Goal: Information Seeking & Learning: Learn about a topic

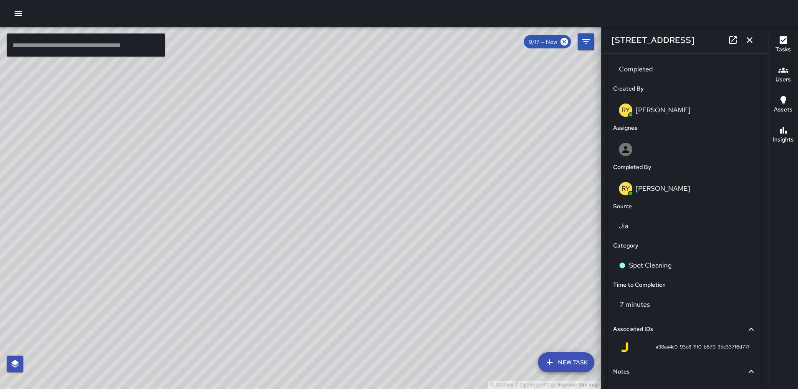
scroll to position [407, 0]
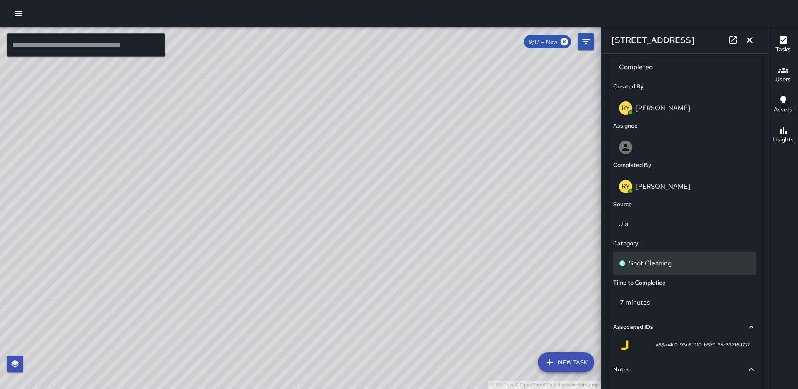
click at [667, 267] on p "Spot Cleaning" at bounding box center [650, 263] width 43 height 10
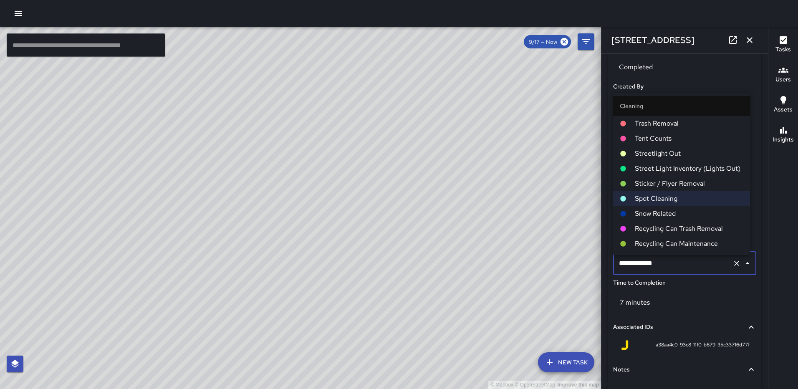
click at [666, 124] on span "Trash Removal" at bounding box center [689, 123] width 108 height 10
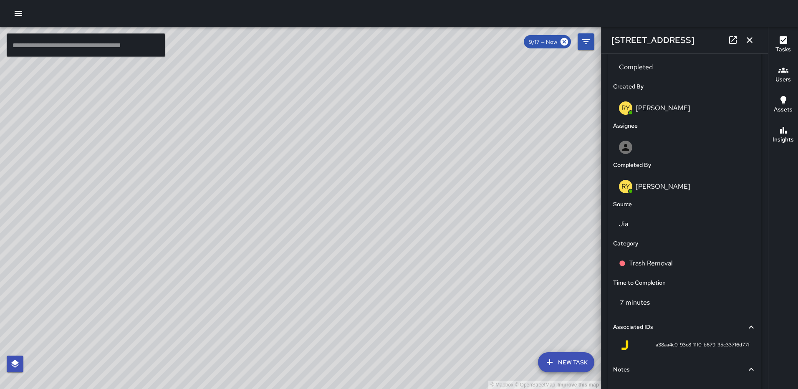
click at [747, 39] on icon "button" at bounding box center [749, 40] width 10 height 10
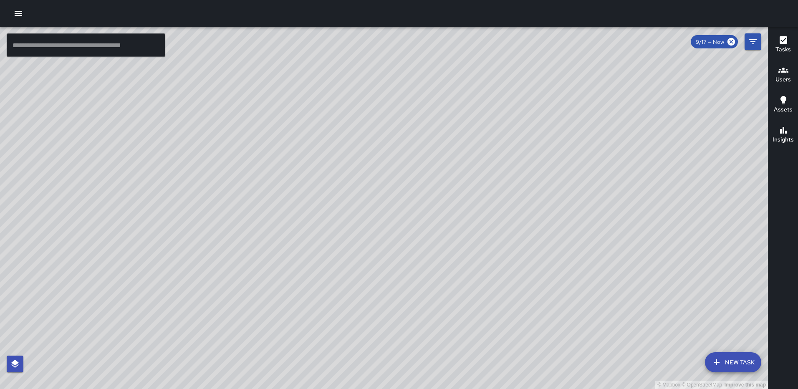
click at [368, 334] on div "© Mapbox © OpenStreetMap Improve this map [PERSON_NAME] [STREET_ADDRESS][US_STA…" at bounding box center [384, 208] width 768 height 362
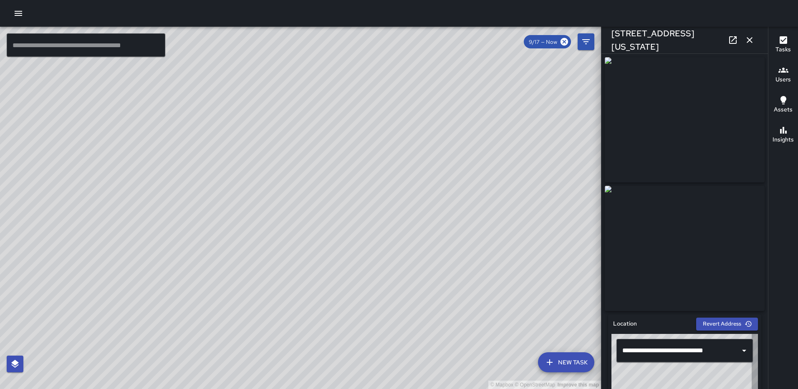
type input "**********"
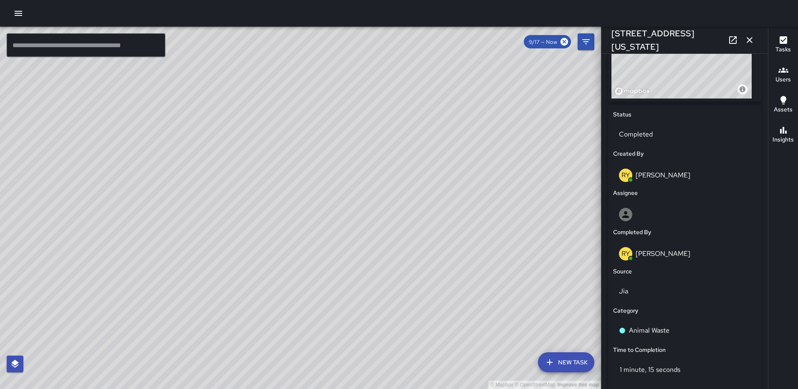
scroll to position [340, 0]
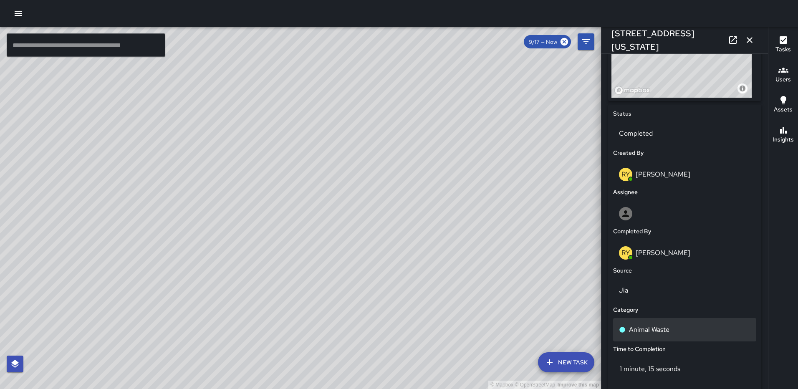
click at [644, 333] on p "Animal Waste" at bounding box center [649, 330] width 40 height 10
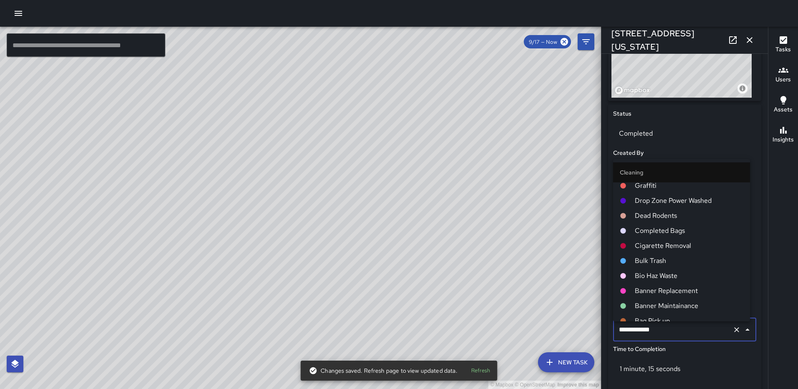
scroll to position [345, 0]
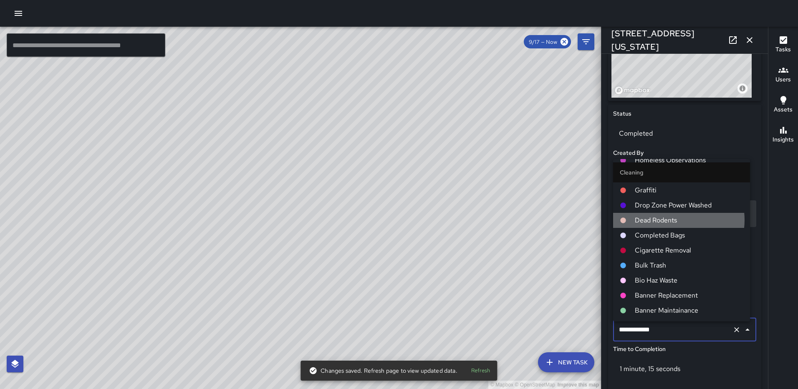
click at [670, 220] on span "Dead Rodents" at bounding box center [689, 220] width 108 height 10
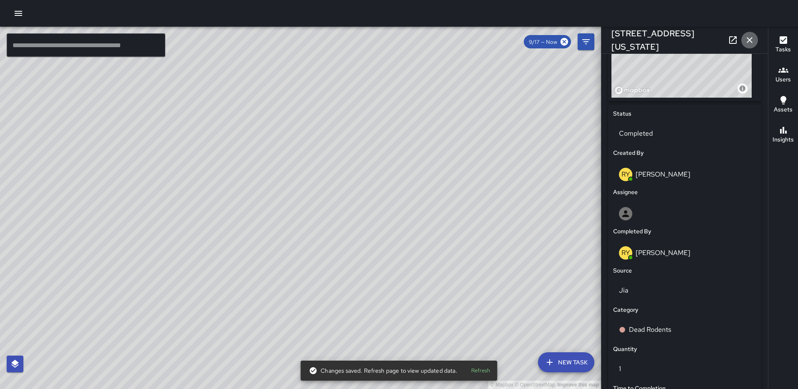
click at [748, 36] on icon "button" at bounding box center [749, 40] width 10 height 10
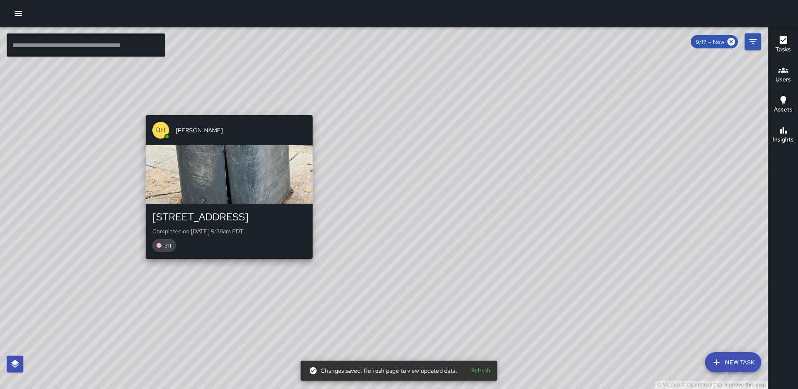
click at [310, 110] on div "© Mapbox © OpenStreetMap Improve this map [PERSON_NAME] [PERSON_NAME] [STREET_A…" at bounding box center [384, 208] width 768 height 362
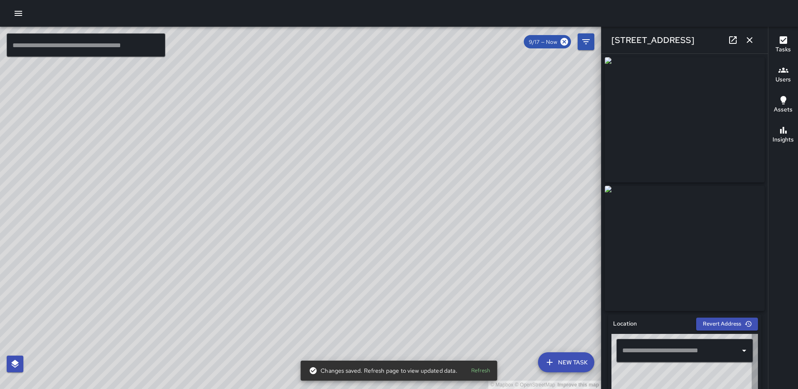
type input "**********"
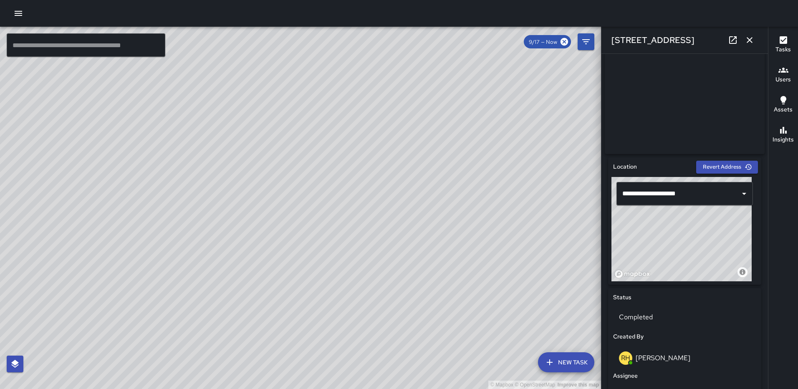
scroll to position [164, 0]
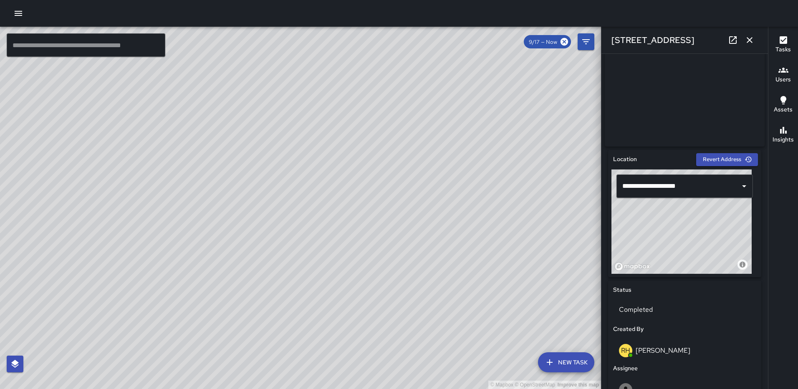
drag, startPoint x: 694, startPoint y: 238, endPoint x: 694, endPoint y: 264, distance: 25.5
click at [694, 264] on div "© Mapbox © OpenStreetMap Improve this map" at bounding box center [681, 221] width 140 height 104
click at [673, 255] on div "© Mapbox © OpenStreetMap Improve this map" at bounding box center [681, 221] width 140 height 104
click at [747, 41] on icon "button" at bounding box center [749, 40] width 10 height 10
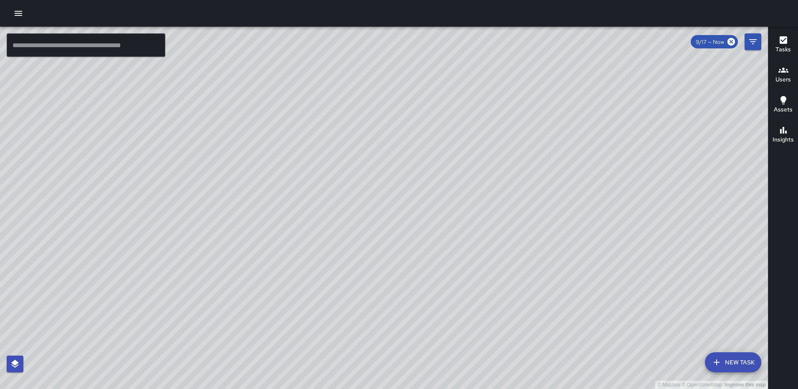
click at [289, 117] on div "© Mapbox © OpenStreetMap Improve this map [PERSON_NAME] [STREET_ADDRESS] Comple…" at bounding box center [384, 208] width 768 height 362
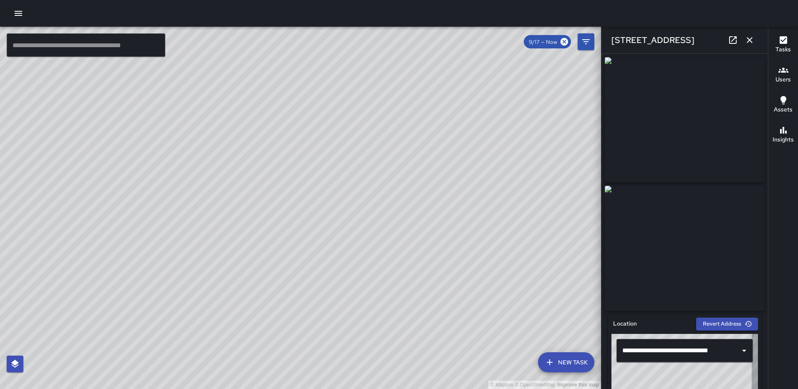
type input "**********"
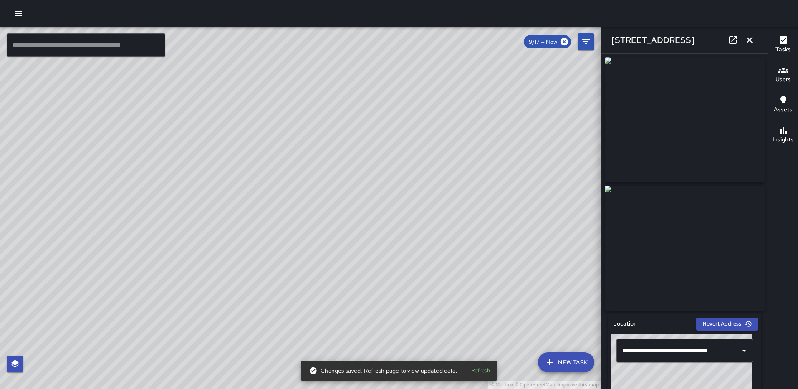
click at [752, 41] on icon "button" at bounding box center [749, 40] width 10 height 10
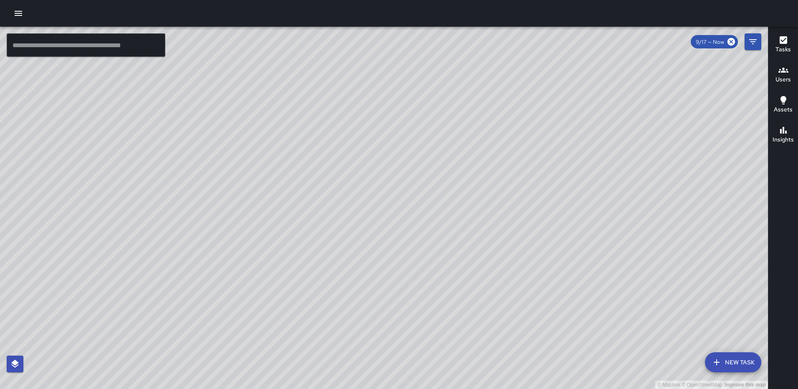
drag, startPoint x: 335, startPoint y: 275, endPoint x: 290, endPoint y: 200, distance: 87.0
click at [291, 197] on div "© Mapbox © OpenStreetMap Improve this map" at bounding box center [384, 208] width 768 height 362
click at [596, 209] on div "[PERSON_NAME] [STREET_ADDRESS] Completed on [DATE] 9:24am EDT Trash Removal" at bounding box center [510, 284] width 174 height 150
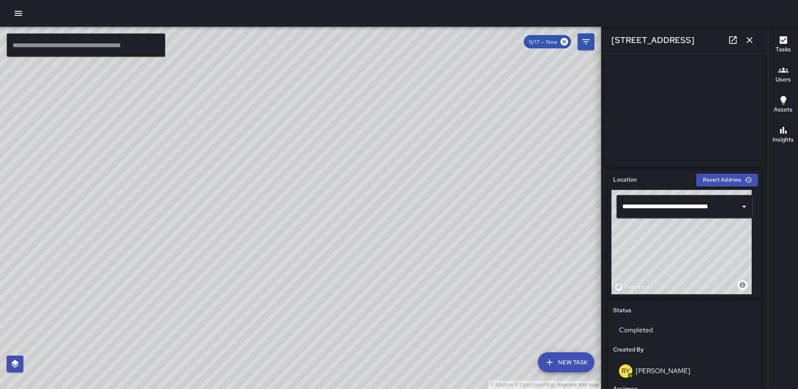
scroll to position [239, 0]
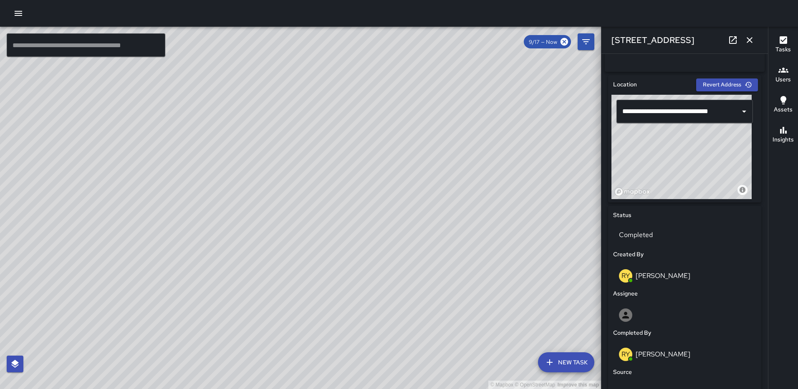
type input "**********"
drag, startPoint x: 665, startPoint y: 173, endPoint x: 616, endPoint y: 170, distance: 48.9
click at [616, 170] on div "© Mapbox © OpenStreetMap Improve this map" at bounding box center [681, 147] width 140 height 104
click at [748, 38] on icon "button" at bounding box center [749, 40] width 6 height 6
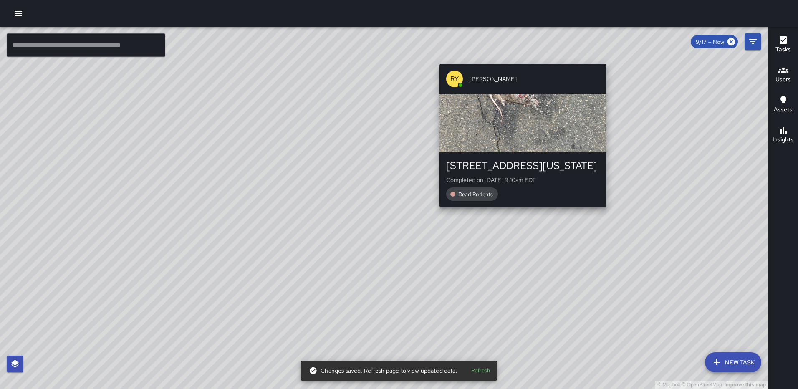
click at [518, 225] on div "© Mapbox © OpenStreetMap Improve this map RY [PERSON_NAME] [STREET_ADDRESS][US_…" at bounding box center [384, 208] width 768 height 362
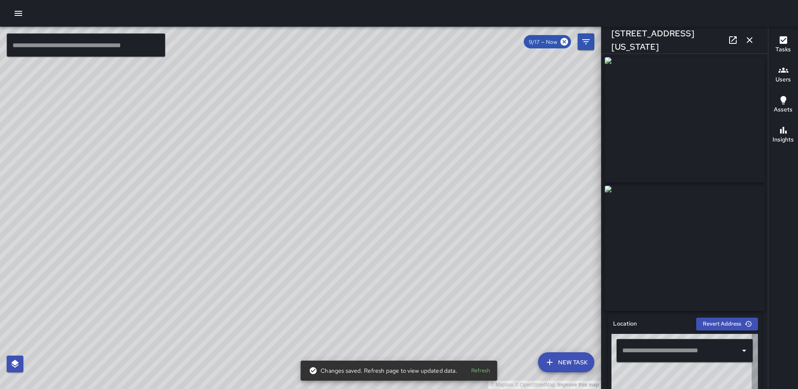
type input "**********"
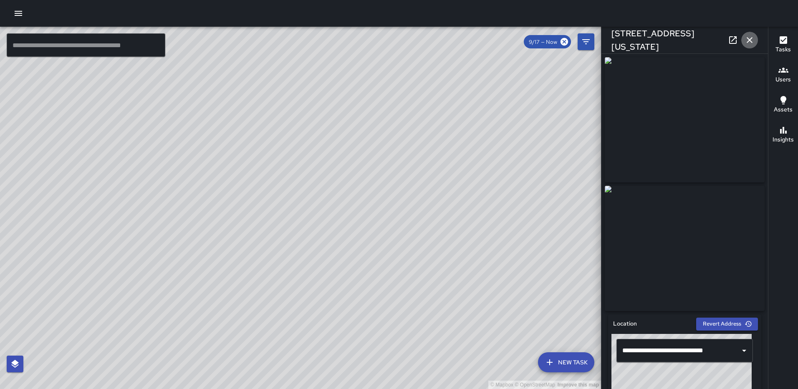
click at [752, 35] on button "button" at bounding box center [749, 40] width 17 height 17
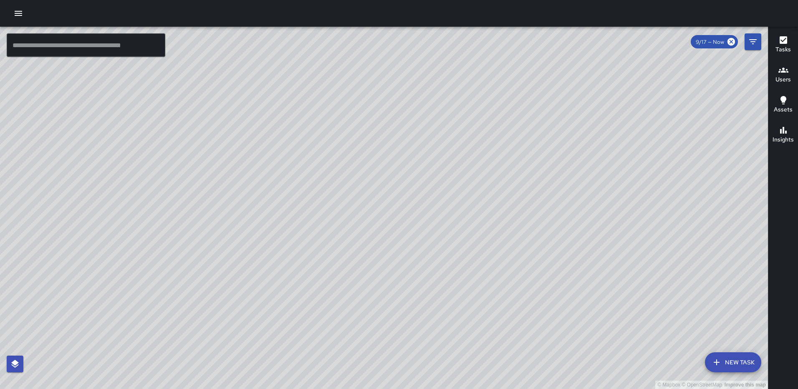
drag, startPoint x: 349, startPoint y: 132, endPoint x: 340, endPoint y: 286, distance: 153.8
click at [342, 287] on div "© Mapbox © OpenStreetMap Improve this map" at bounding box center [384, 208] width 768 height 362
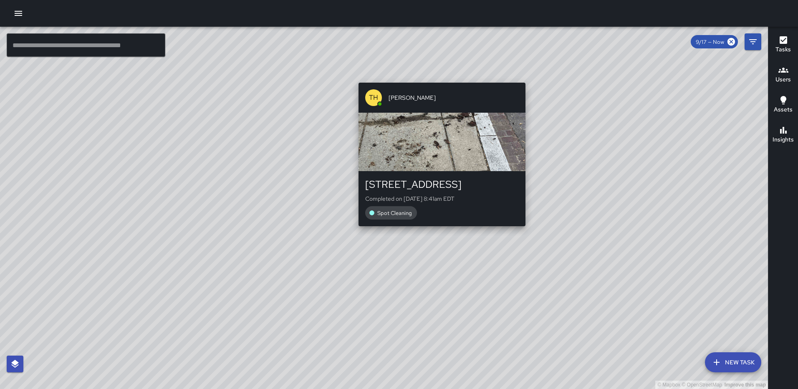
click at [437, 78] on div "© Mapbox © OpenStreetMap Improve this map [GEOGRAPHIC_DATA][PERSON_NAME] [STREE…" at bounding box center [384, 208] width 768 height 362
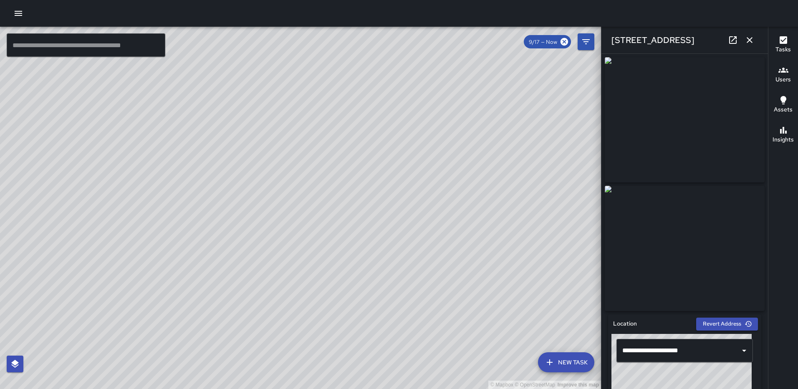
type input "**********"
click at [748, 37] on icon "button" at bounding box center [749, 40] width 10 height 10
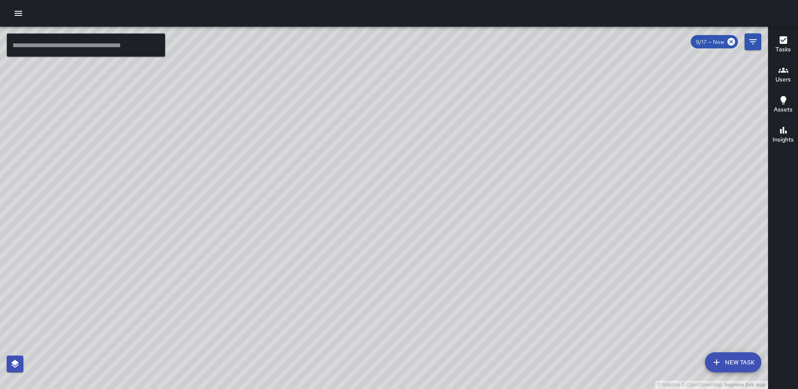
click at [391, 192] on div "© Mapbox © OpenStreetMap Improve this map" at bounding box center [384, 208] width 768 height 362
click at [391, 194] on div "© Mapbox © OpenStreetMap Improve this map [GEOGRAPHIC_DATA][PERSON_NAME] [STREE…" at bounding box center [384, 208] width 768 height 362
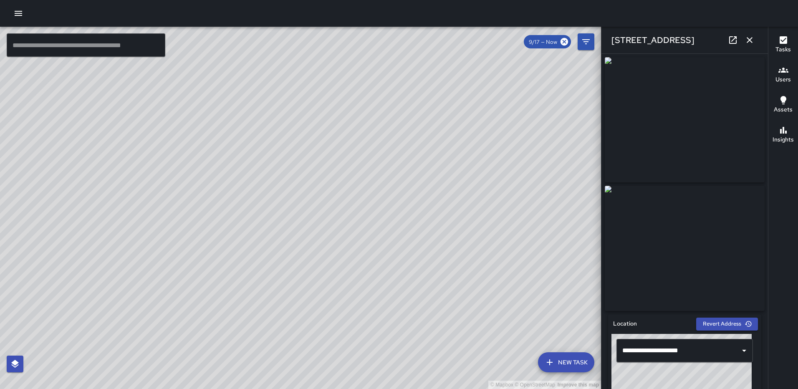
type input "**********"
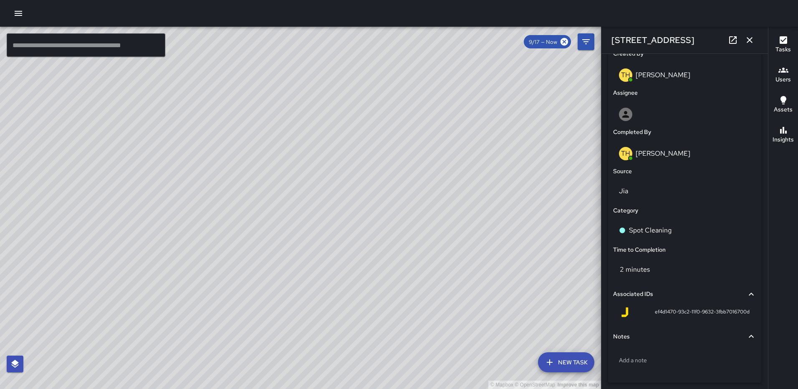
scroll to position [441, 0]
click at [665, 231] on p "Spot Cleaning" at bounding box center [650, 229] width 43 height 10
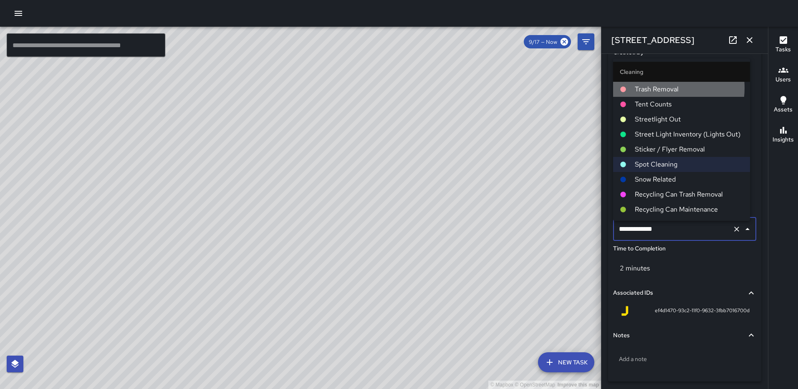
click at [662, 87] on span "Trash Removal" at bounding box center [689, 89] width 108 height 10
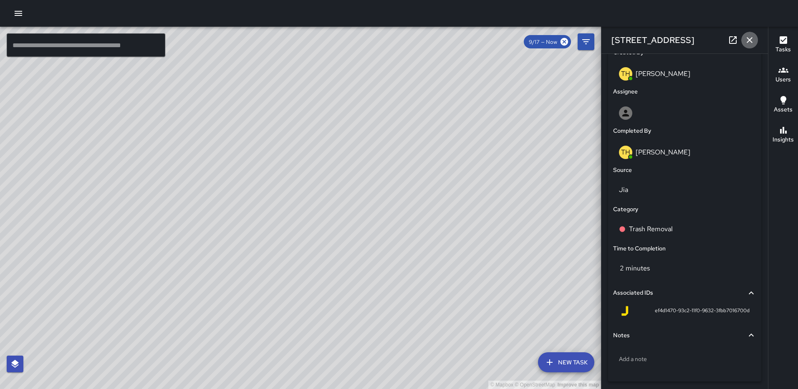
click at [752, 38] on icon "button" at bounding box center [749, 40] width 10 height 10
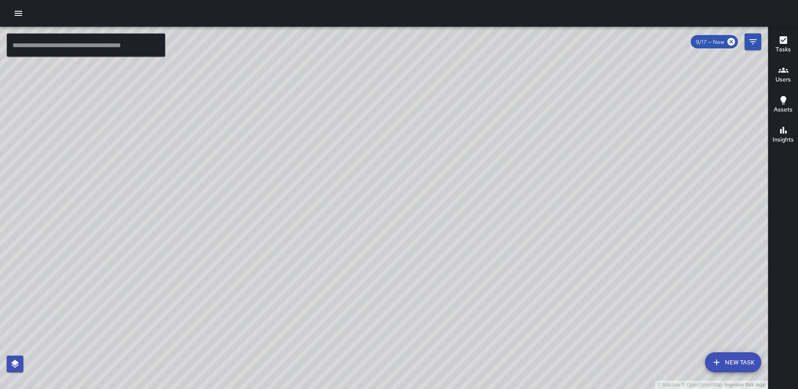
click at [402, 179] on div "© Mapbox © OpenStreetMap Improve this map DC DC Courts CSP [STREET_ADDRESS][GEO…" at bounding box center [384, 208] width 768 height 362
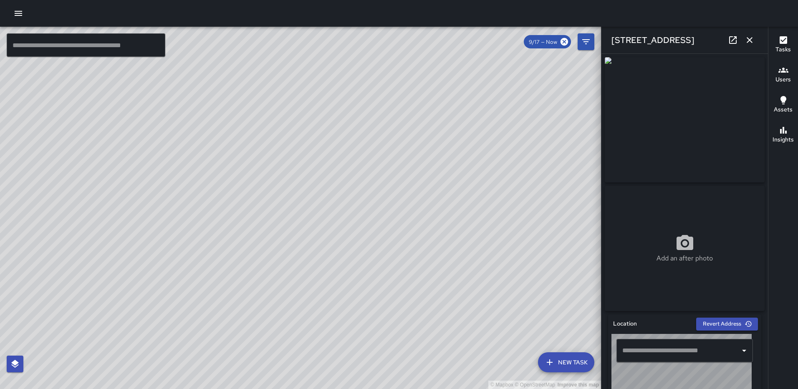
type input "**********"
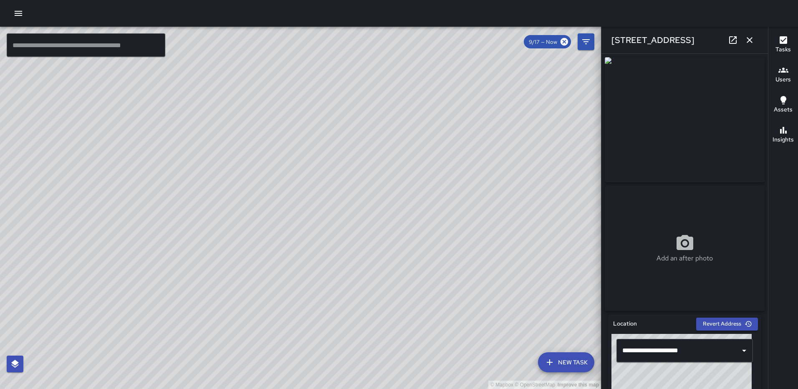
click at [743, 43] on button "button" at bounding box center [749, 40] width 17 height 17
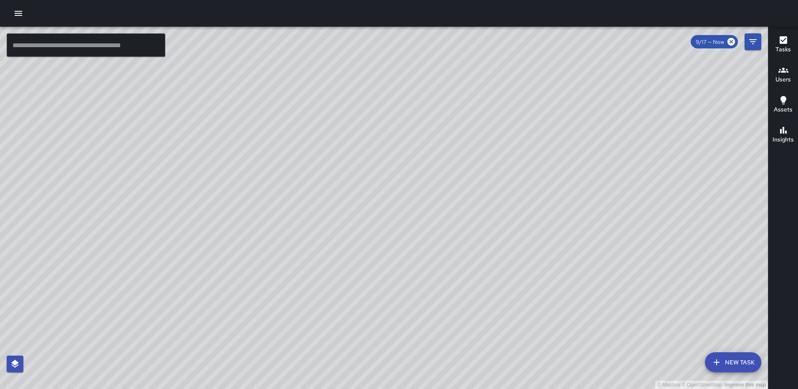
click at [361, 234] on div "© Mapbox © OpenStreetMap Improve this map [GEOGRAPHIC_DATA][PERSON_NAME] [STREE…" at bounding box center [384, 208] width 768 height 362
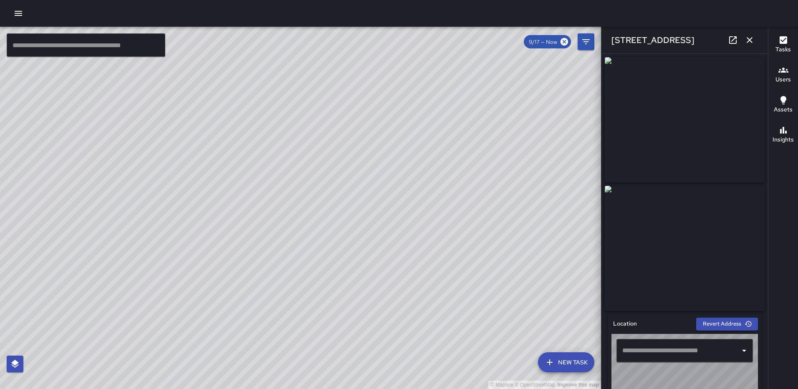
type input "**********"
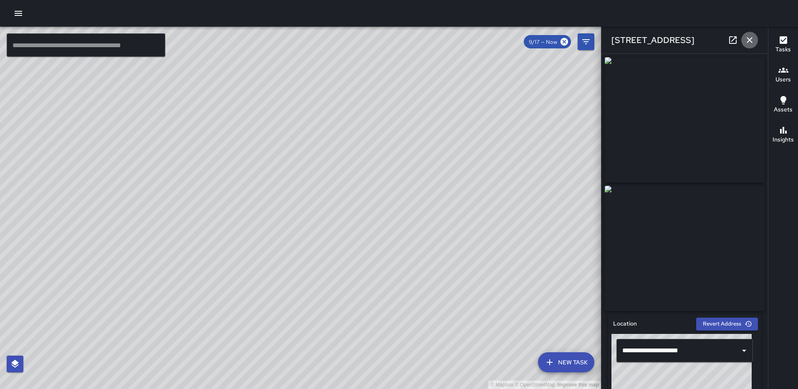
click at [746, 36] on icon "button" at bounding box center [749, 40] width 10 height 10
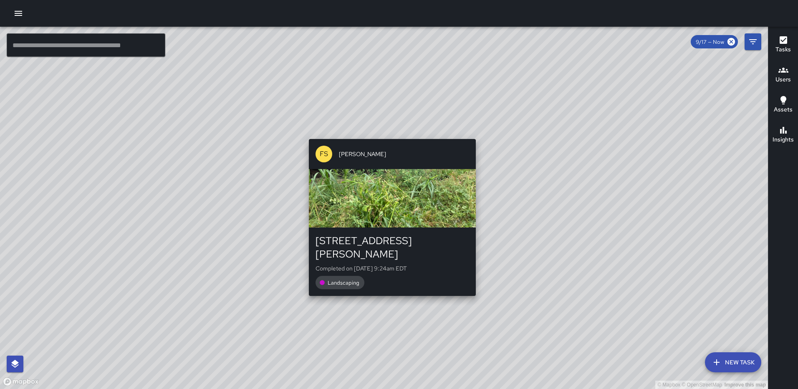
click at [388, 135] on div "© Mapbox © OpenStreetMap Improve this map FS Foday Sankoh 50 Patterson Street N…" at bounding box center [384, 208] width 768 height 362
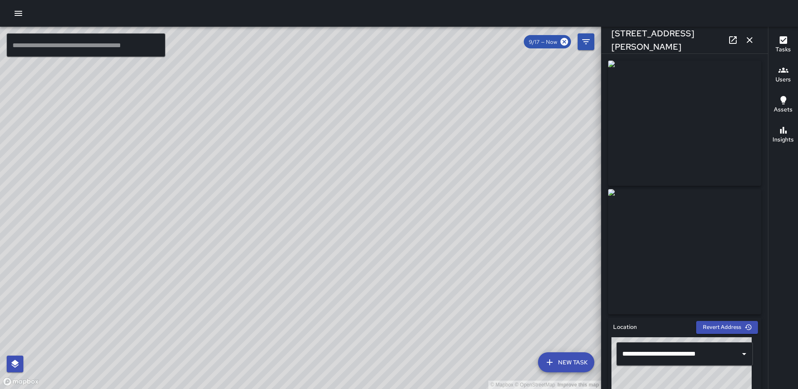
click at [325, 205] on div "© Mapbox © OpenStreetMap Improve this map GW Gerrod Woody 1222 First Street Nor…" at bounding box center [300, 208] width 601 height 362
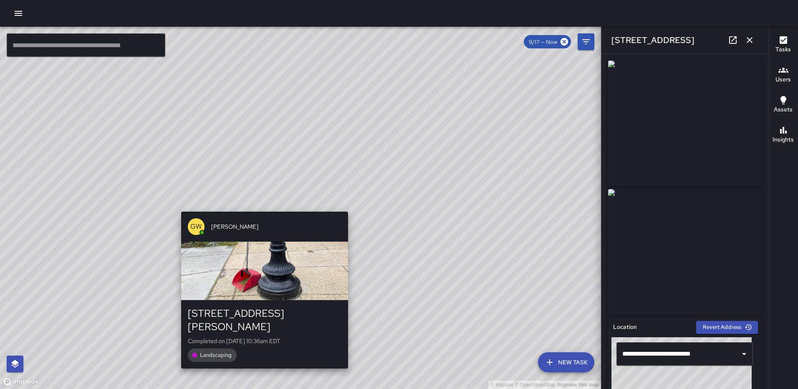
click at [263, 207] on div "© Mapbox © OpenStreetMap Improve this map GW Gerrod Woody 50 Patterson Street N…" at bounding box center [300, 208] width 601 height 362
type input "**********"
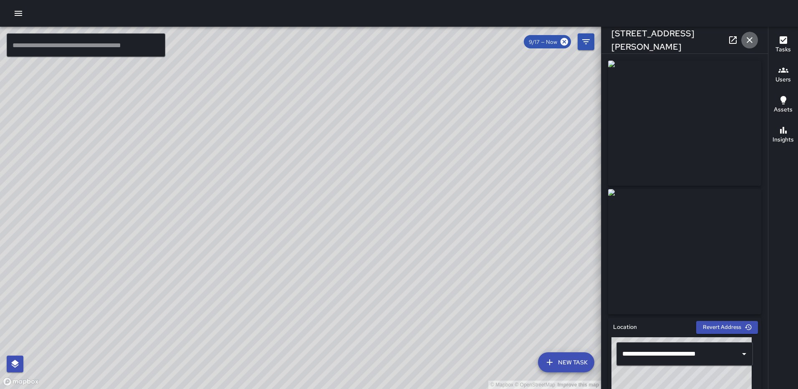
click at [749, 41] on icon "button" at bounding box center [749, 40] width 10 height 10
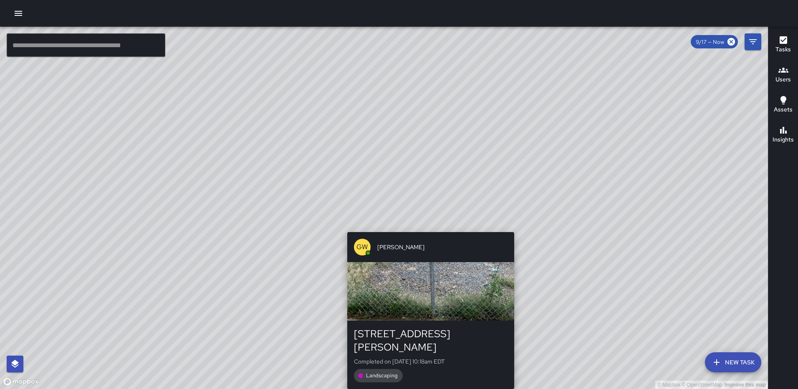
click at [406, 227] on div "© Mapbox © OpenStreetMap Improve this map GW Gerrod Woody 50 Patterson Street N…" at bounding box center [384, 208] width 768 height 362
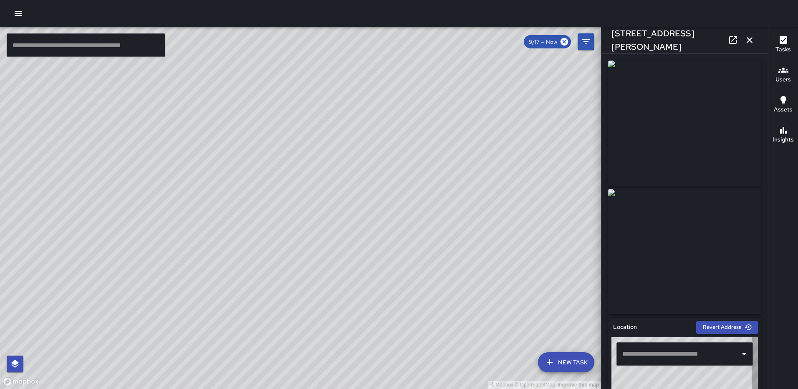
type input "**********"
click at [747, 36] on icon "button" at bounding box center [749, 40] width 10 height 10
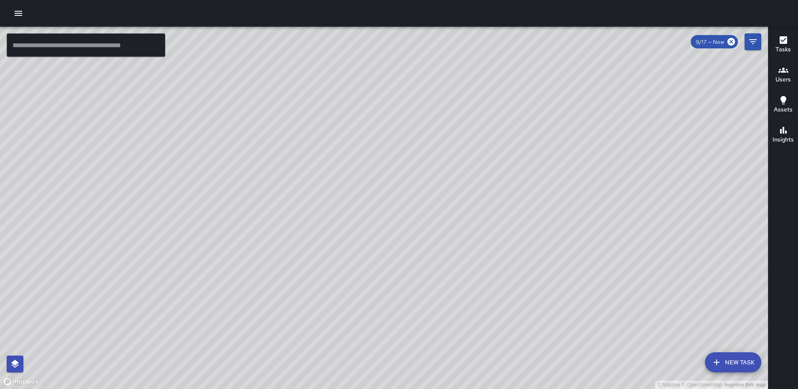
click at [408, 211] on div "© Mapbox © OpenStreetMap Improve this map GW Gerrod Woody 50 Patterson Street N…" at bounding box center [384, 208] width 768 height 362
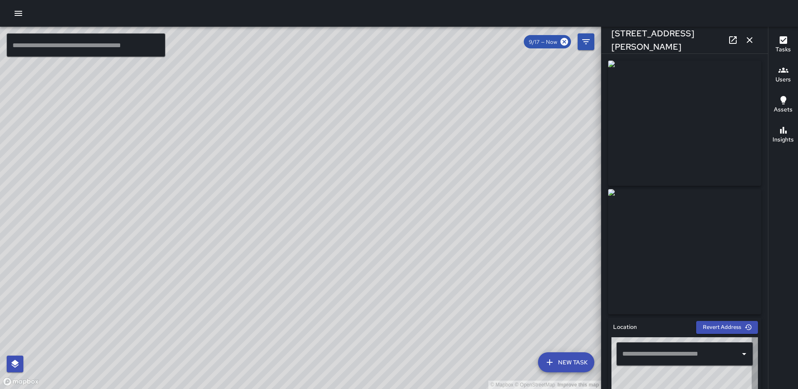
type input "**********"
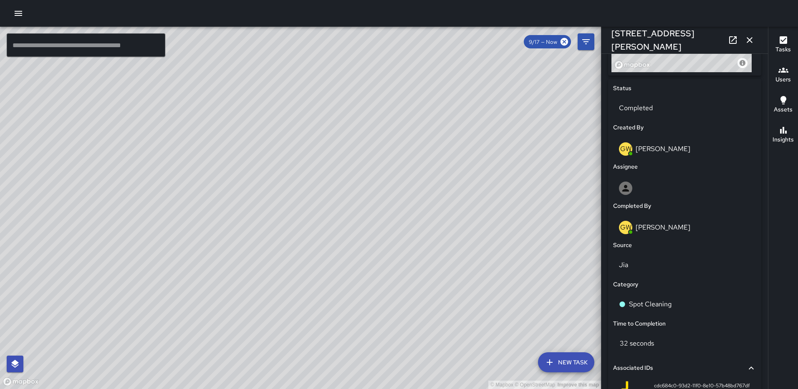
scroll to position [383, 0]
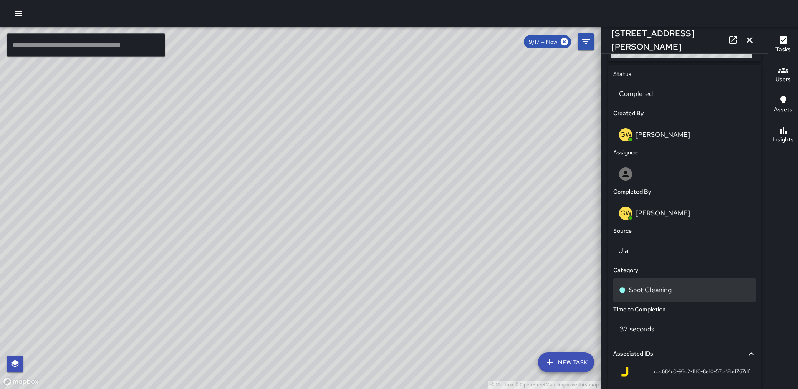
click at [652, 281] on div "Spot Cleaning" at bounding box center [684, 289] width 143 height 23
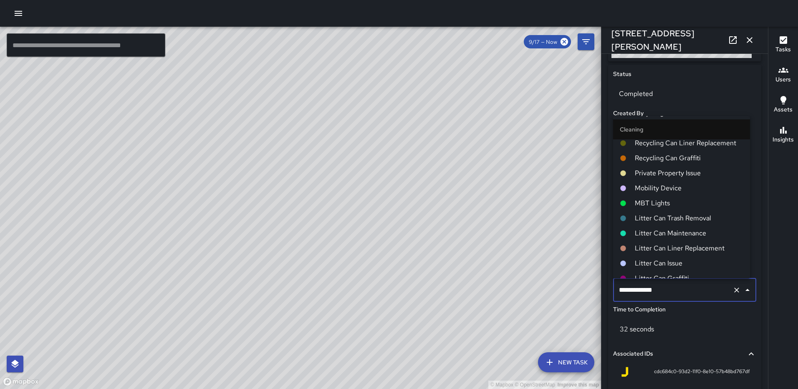
scroll to position [209, 0]
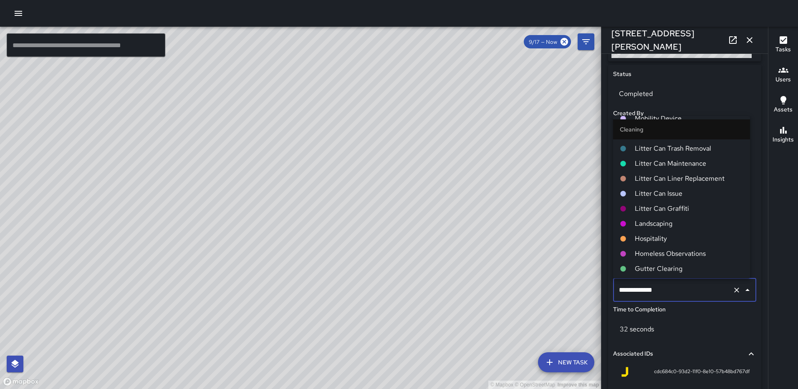
click at [665, 219] on span "Landscaping" at bounding box center [689, 224] width 108 height 10
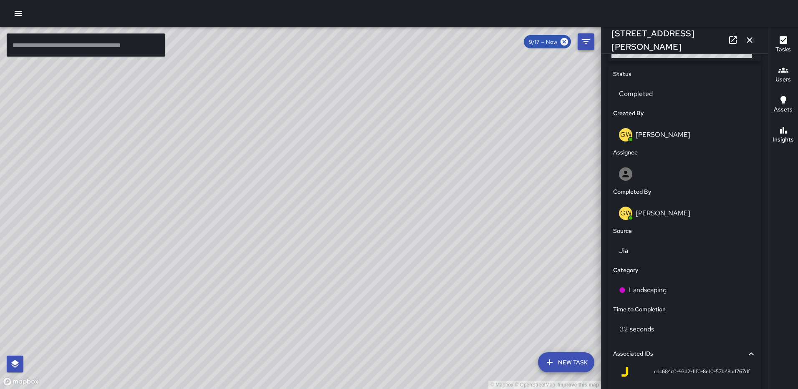
click at [748, 37] on icon "button" at bounding box center [749, 40] width 10 height 10
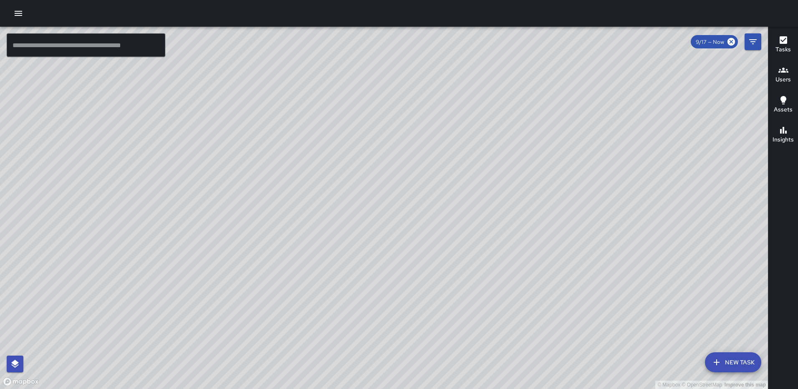
click at [383, 218] on div "© Mapbox © OpenStreetMap Improve this map GW Gerrod Woody 50 Patterson Street N…" at bounding box center [384, 208] width 768 height 362
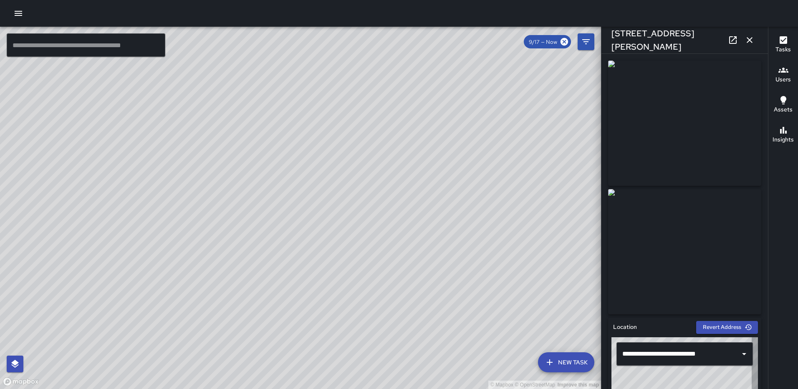
type input "**********"
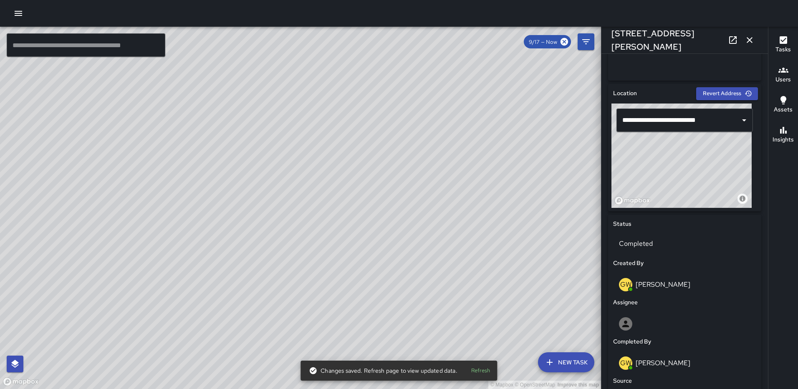
scroll to position [231, 0]
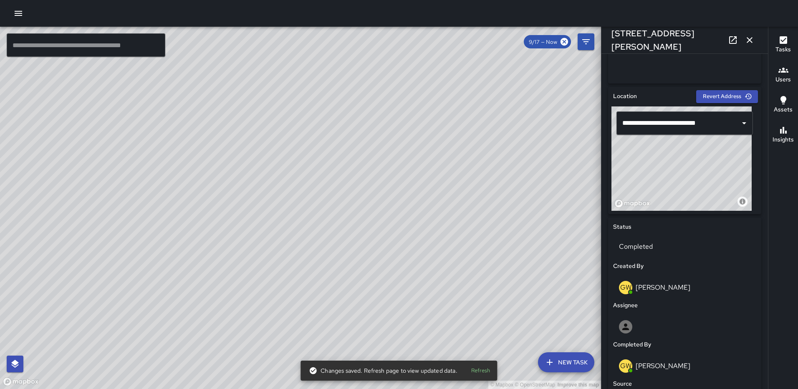
drag, startPoint x: 679, startPoint y: 174, endPoint x: 678, endPoint y: 186, distance: 12.1
click at [678, 186] on div "© Mapbox © OpenStreetMap Improve this map" at bounding box center [681, 158] width 140 height 104
click at [748, 34] on button "button" at bounding box center [749, 40] width 17 height 17
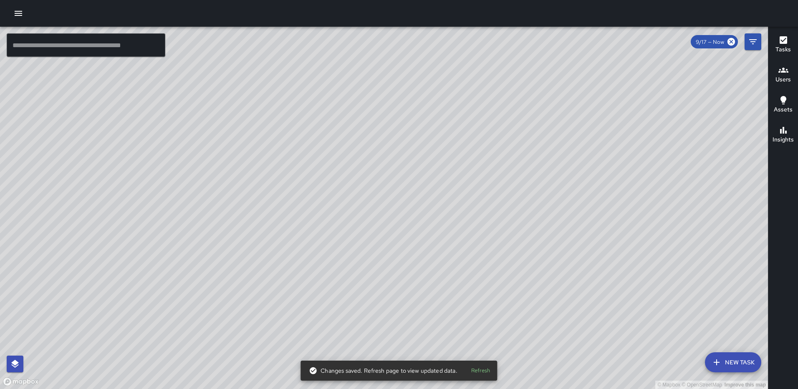
click at [370, 207] on div "© Mapbox © OpenStreetMap Improve this map GW Gerrod Woody 50 Patterson Street N…" at bounding box center [384, 208] width 768 height 362
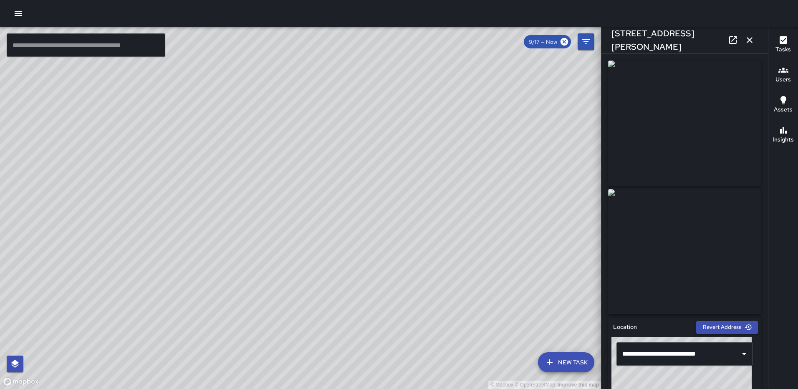
type input "**********"
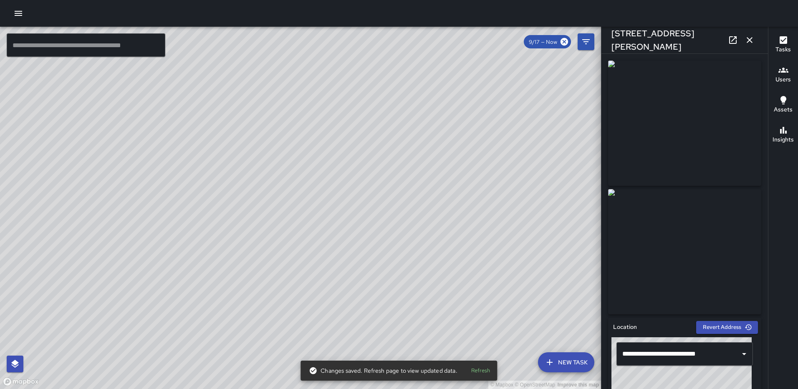
click at [751, 43] on icon "button" at bounding box center [749, 40] width 10 height 10
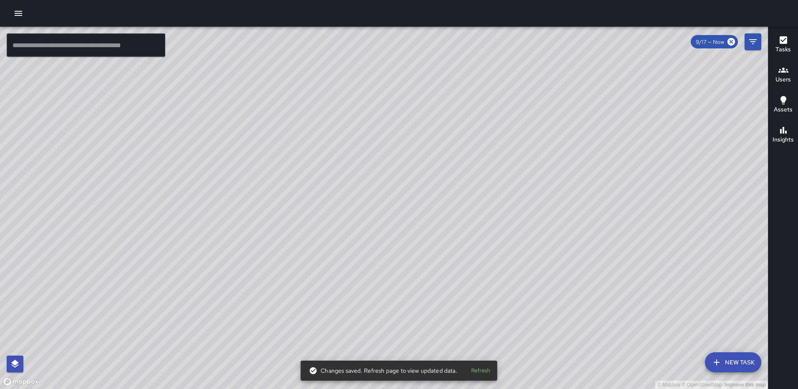
click at [413, 204] on div "© Mapbox © OpenStreetMap Improve this map FS Foday Sankoh 50 Patterson Street N…" at bounding box center [384, 208] width 768 height 362
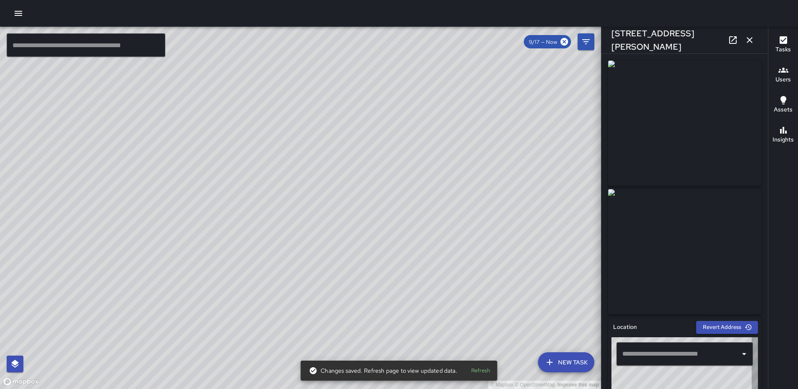
type input "**********"
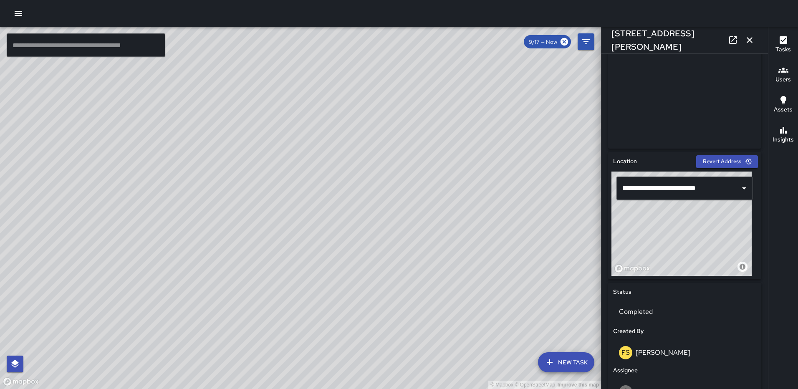
scroll to position [175, 0]
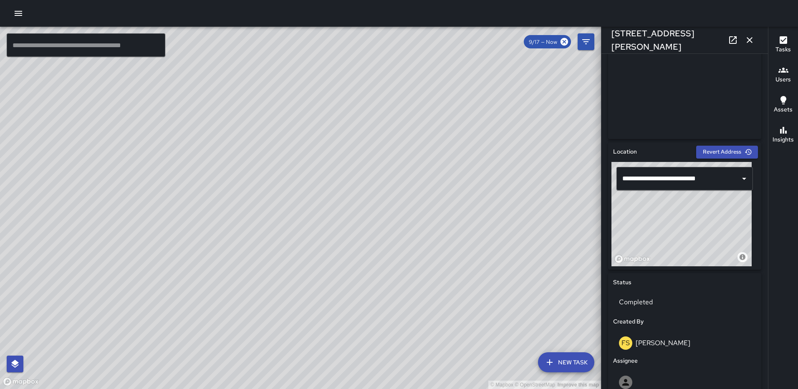
drag, startPoint x: 302, startPoint y: 234, endPoint x: 301, endPoint y: 242, distance: 7.9
click at [301, 242] on div "© Mapbox © OpenStreetMap Improve this map" at bounding box center [300, 208] width 601 height 362
drag, startPoint x: 683, startPoint y: 219, endPoint x: 685, endPoint y: 224, distance: 5.3
click at [685, 224] on div "© Mapbox © OpenStreetMap Improve this map" at bounding box center [681, 214] width 140 height 104
click at [748, 42] on icon "button" at bounding box center [749, 40] width 10 height 10
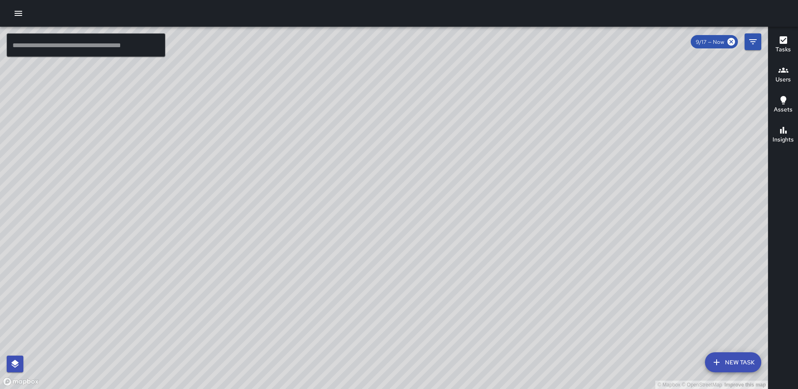
click at [409, 211] on div "© Mapbox © OpenStreetMap Improve this map" at bounding box center [384, 208] width 768 height 362
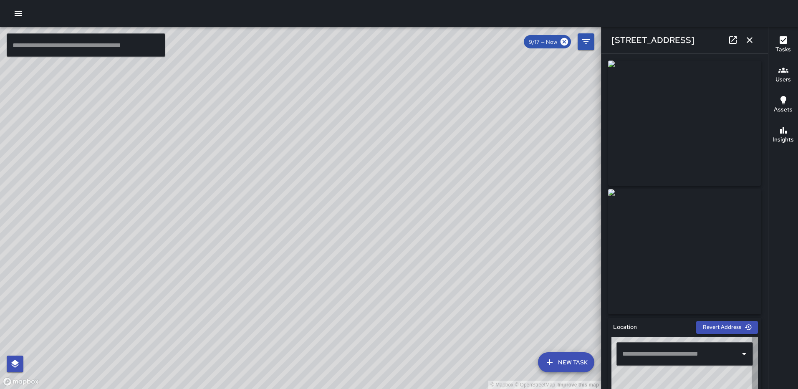
type input "**********"
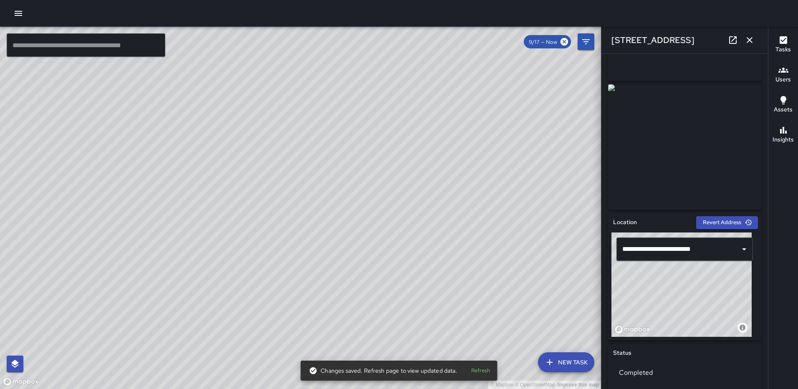
scroll to position [116, 0]
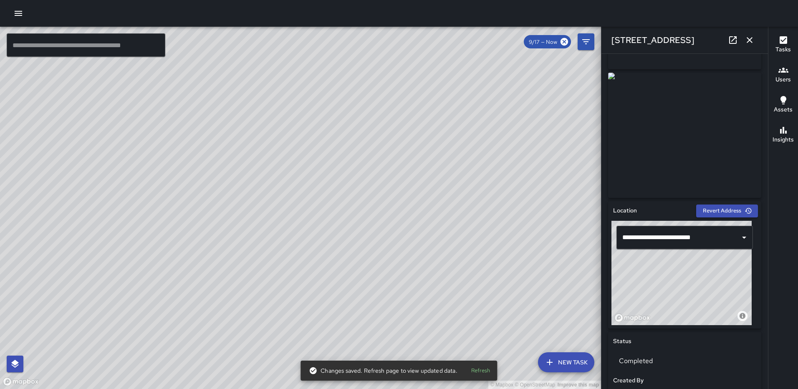
drag, startPoint x: 672, startPoint y: 264, endPoint x: 673, endPoint y: 255, distance: 8.8
click at [673, 255] on div "© Mapbox © OpenStreetMap Improve this map" at bounding box center [681, 273] width 140 height 104
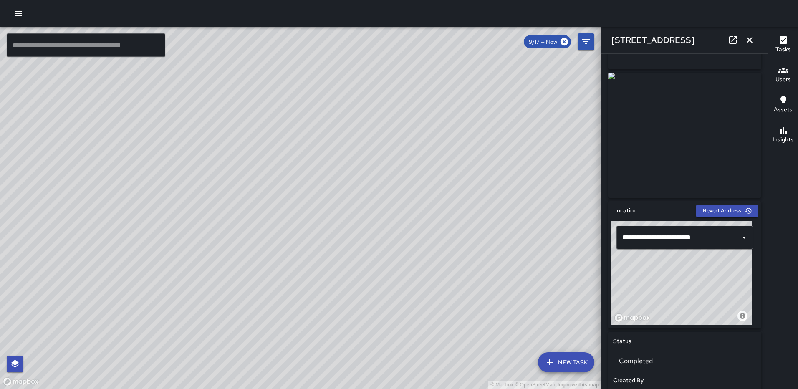
drag, startPoint x: 746, startPoint y: 37, endPoint x: 743, endPoint y: 43, distance: 7.5
click at [746, 36] on icon "button" at bounding box center [749, 40] width 10 height 10
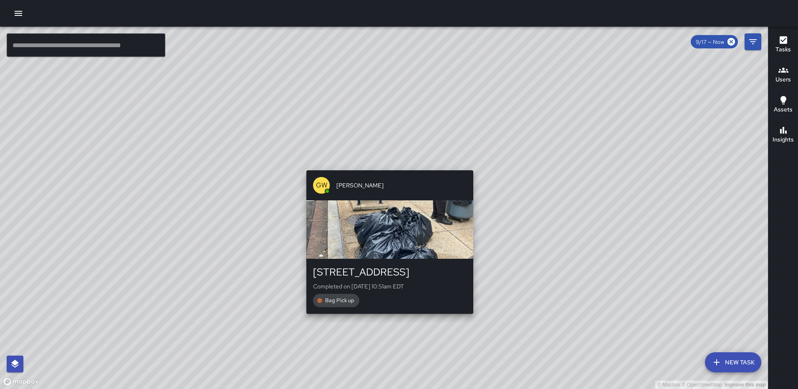
click at [469, 318] on div "© Mapbox © OpenStreetMap Improve this map GW Gerrod Woody 1201 First Street Nor…" at bounding box center [384, 208] width 768 height 362
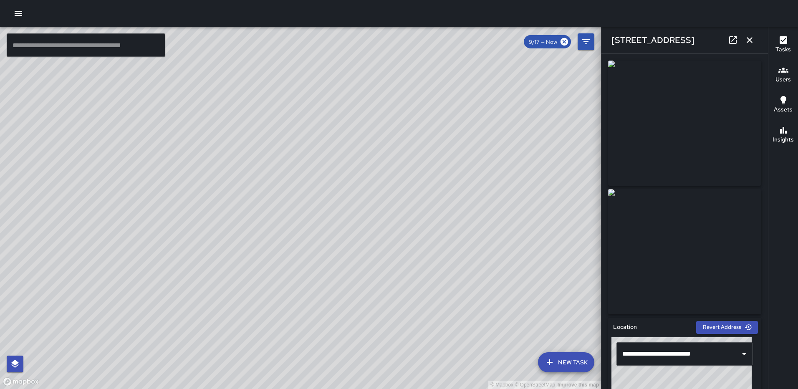
type input "**********"
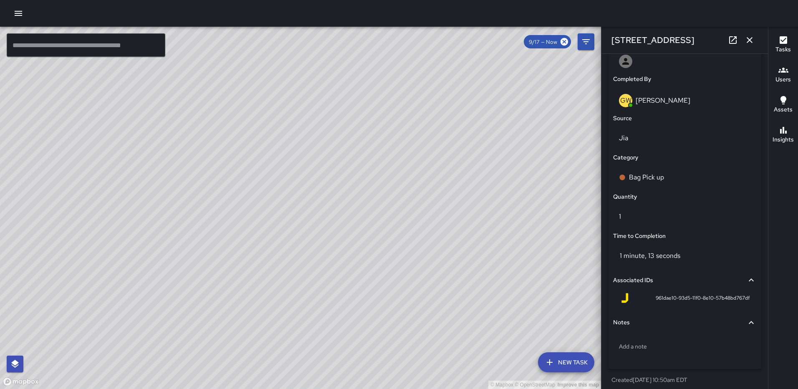
scroll to position [503, 0]
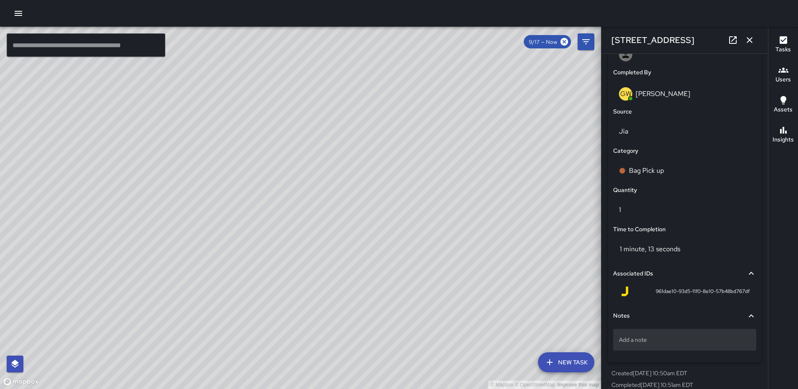
click at [668, 340] on p "Add a note" at bounding box center [684, 339] width 131 height 8
type textarea "*****"
click at [747, 43] on icon "button" at bounding box center [749, 40] width 10 height 10
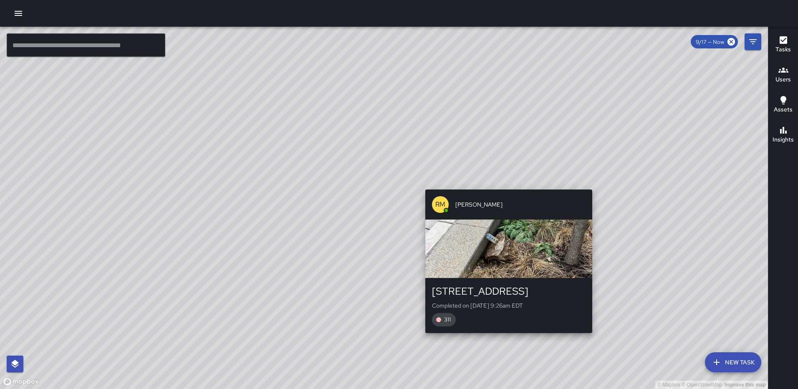
click at [595, 184] on div "© Mapbox © OpenStreetMap Improve this map RM Rodney Mcneil 1246 3rd Street Nort…" at bounding box center [384, 208] width 768 height 362
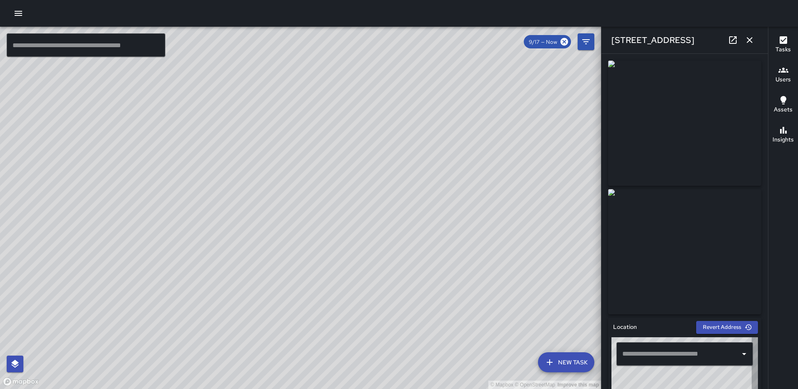
type input "**********"
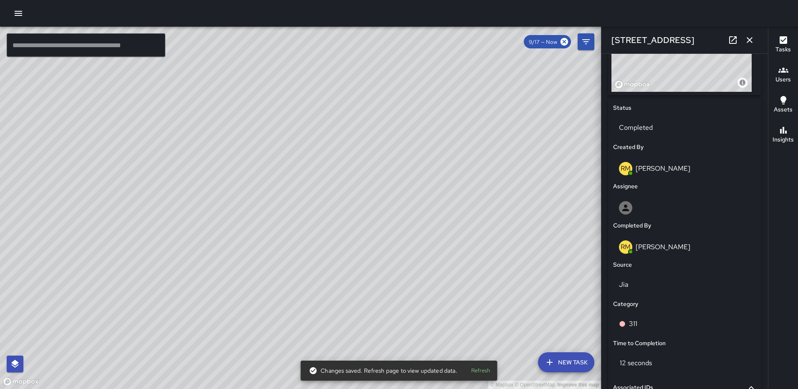
scroll to position [349, 0]
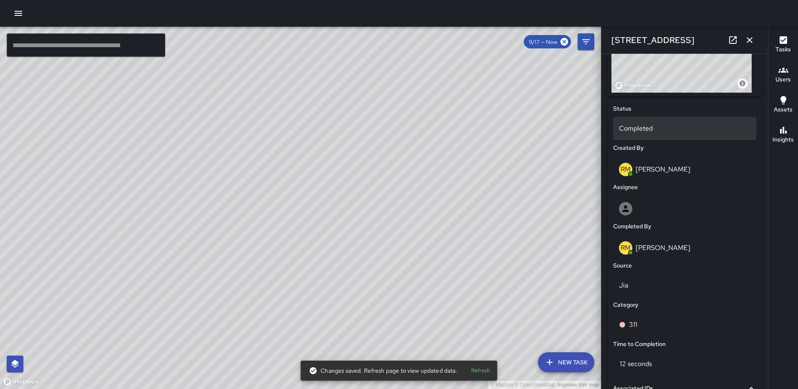
click at [660, 126] on p "Completed" at bounding box center [684, 128] width 131 height 10
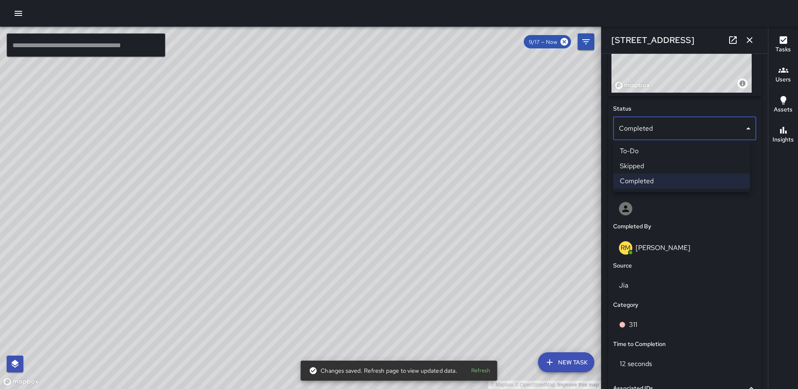
click at [666, 151] on li "To-Do" at bounding box center [681, 151] width 137 height 15
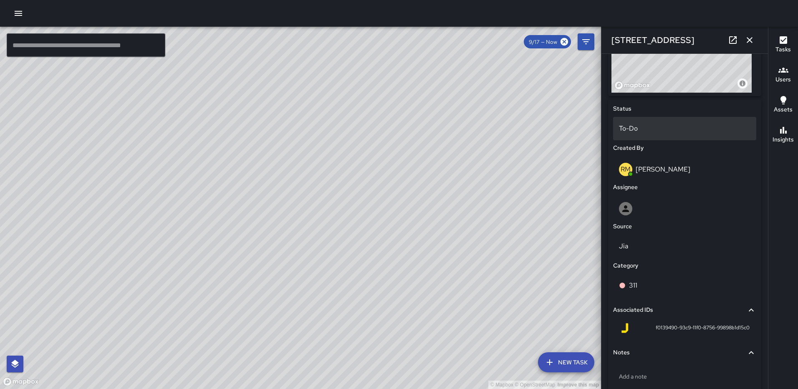
click at [668, 129] on p "To-Do" at bounding box center [684, 128] width 131 height 10
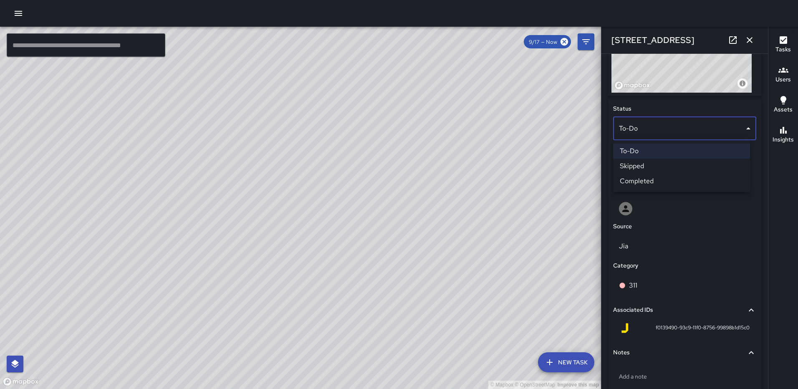
click at [670, 158] on li "To-Do" at bounding box center [681, 151] width 137 height 15
click at [675, 128] on body "© Mapbox © OpenStreetMap Improve this map ​ New Task 9/17 — Now Map Layers Task…" at bounding box center [399, 194] width 798 height 389
click at [666, 163] on li "Skipped" at bounding box center [681, 166] width 137 height 15
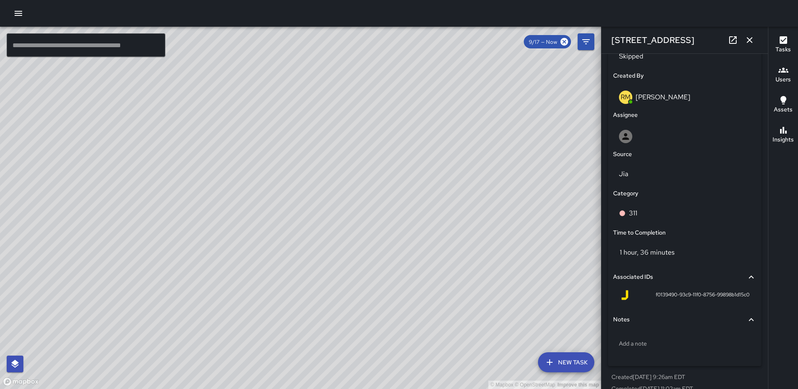
scroll to position [435, 0]
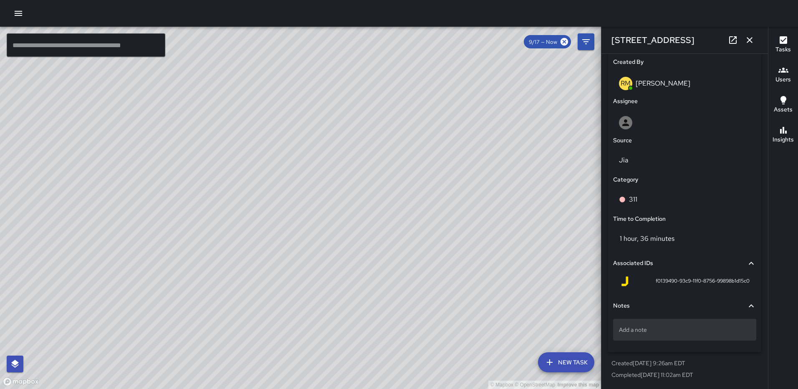
click at [673, 330] on p "Add a note" at bounding box center [684, 329] width 131 height 8
type textarea "**********"
click at [752, 42] on icon "button" at bounding box center [749, 40] width 6 height 6
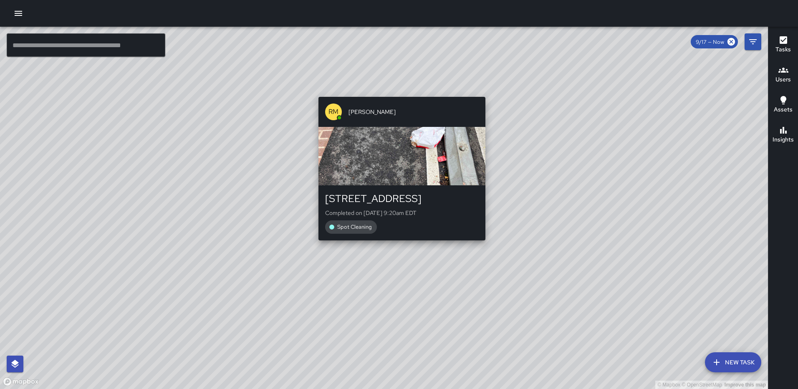
click at [482, 244] on div "© Mapbox © OpenStreetMap Improve this map RM Rodney Mcneil 331 N Street Northea…" at bounding box center [384, 208] width 768 height 362
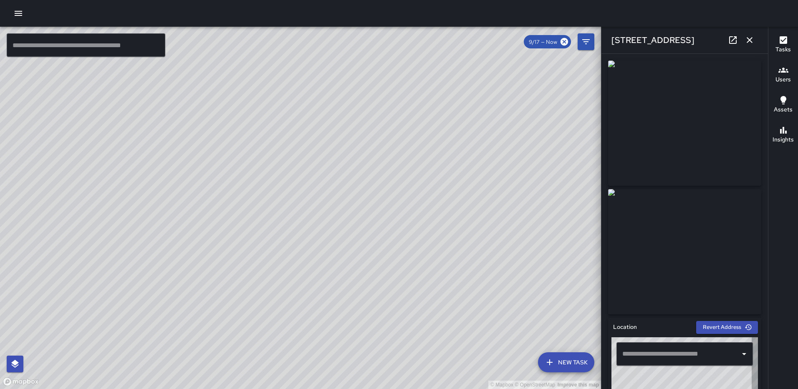
type input "**********"
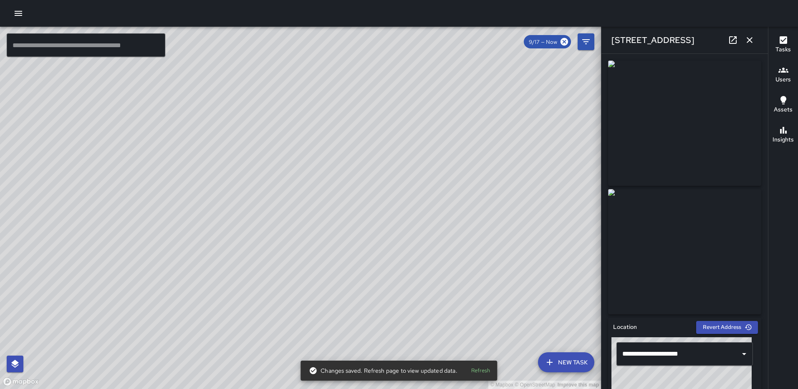
click at [748, 41] on icon "button" at bounding box center [749, 40] width 6 height 6
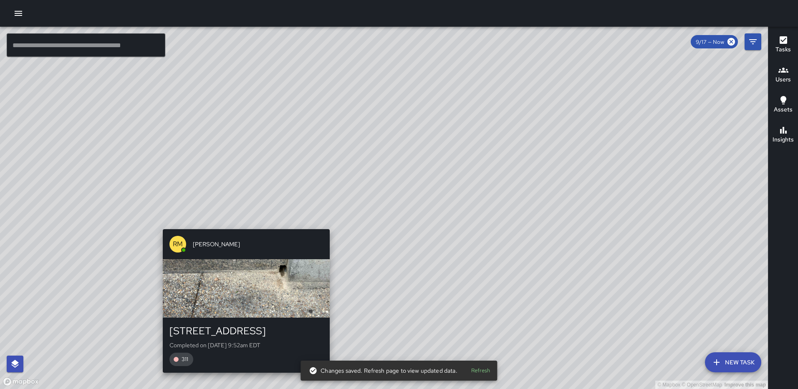
click at [242, 224] on div "© Mapbox © OpenStreetMap Improve this map RM Rodney Mcneil 1305 2nd Street Nort…" at bounding box center [384, 208] width 768 height 362
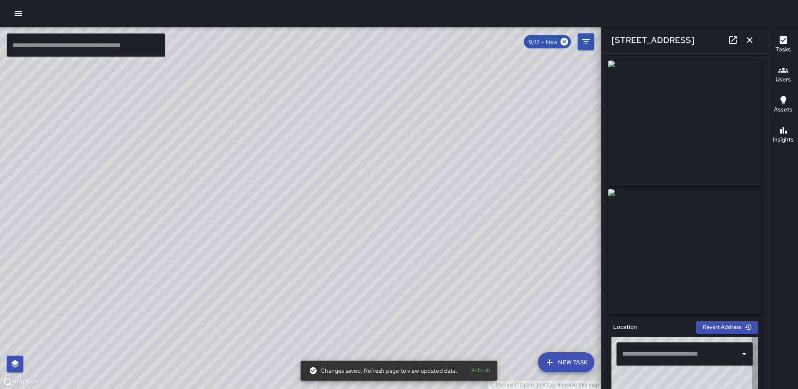
type input "**********"
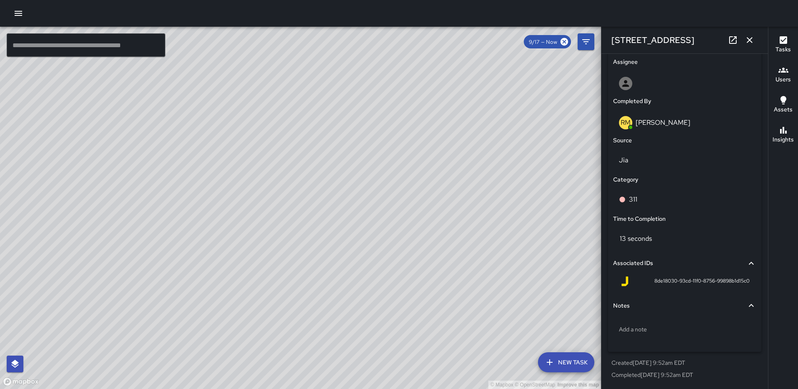
scroll to position [0, 0]
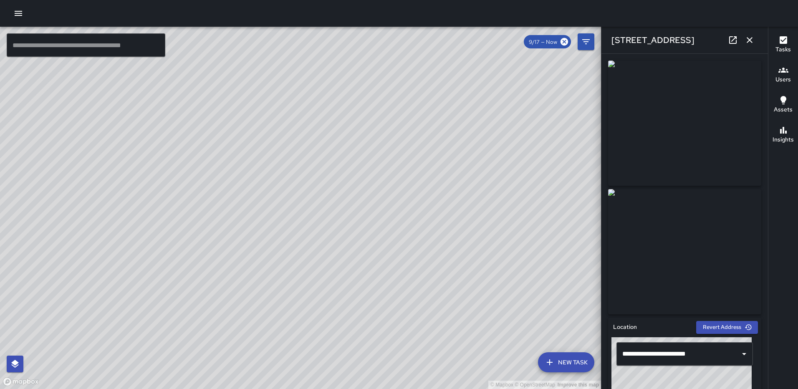
click at [754, 40] on icon "button" at bounding box center [749, 40] width 10 height 10
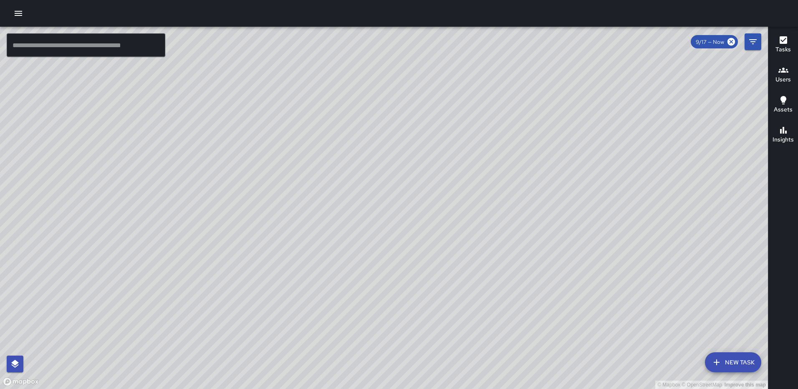
click at [48, 273] on div "© Mapbox © OpenStreetMap Improve this map RM Rodney Mcneil 7 New York Avenue No…" at bounding box center [384, 208] width 768 height 362
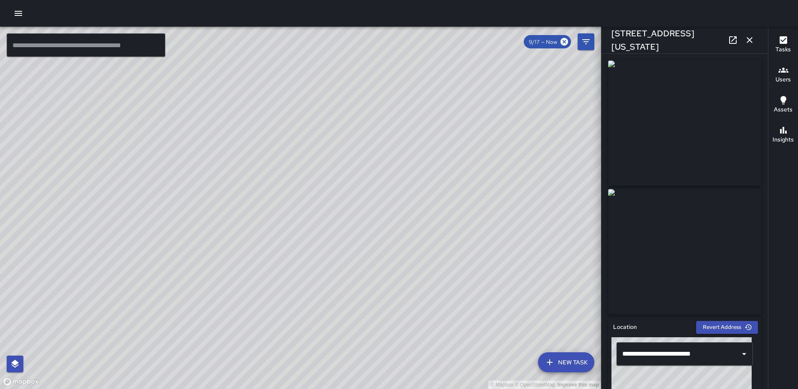
click at [744, 38] on button "button" at bounding box center [749, 40] width 17 height 17
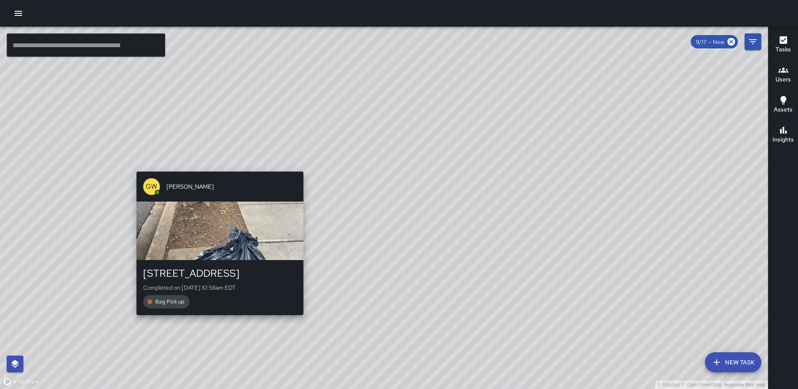
click at [300, 333] on div "© Mapbox © OpenStreetMap Improve this map GW Gerrod Woody 1200 North Capitol St…" at bounding box center [384, 208] width 768 height 362
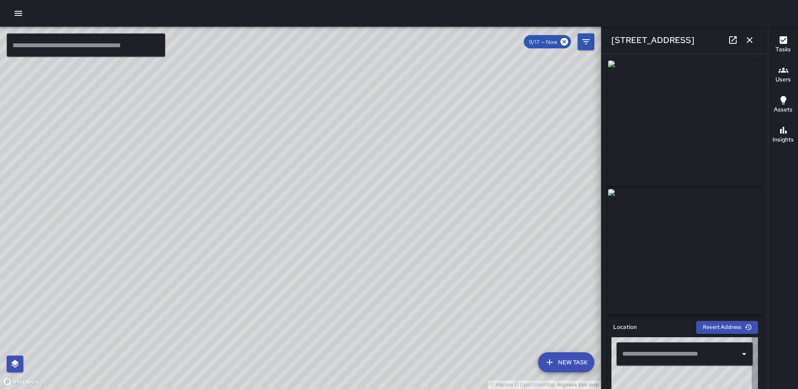
type input "**********"
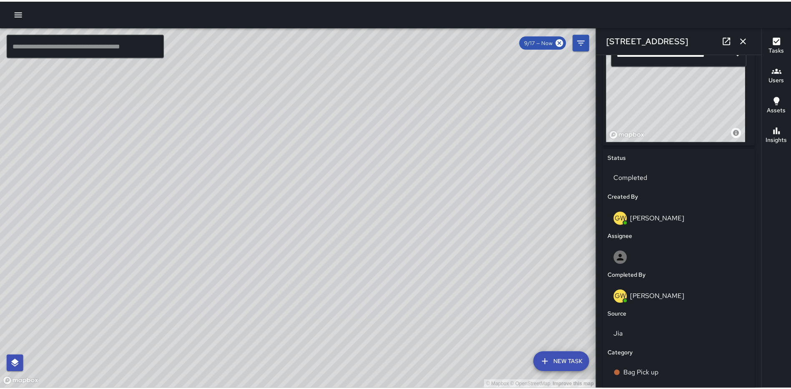
scroll to position [513, 0]
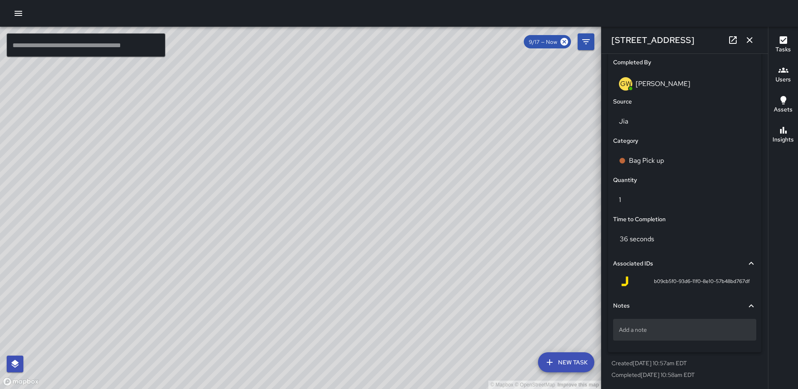
click at [651, 328] on p "Add a note" at bounding box center [684, 329] width 131 height 8
type textarea "*****"
click at [745, 42] on icon "button" at bounding box center [749, 40] width 10 height 10
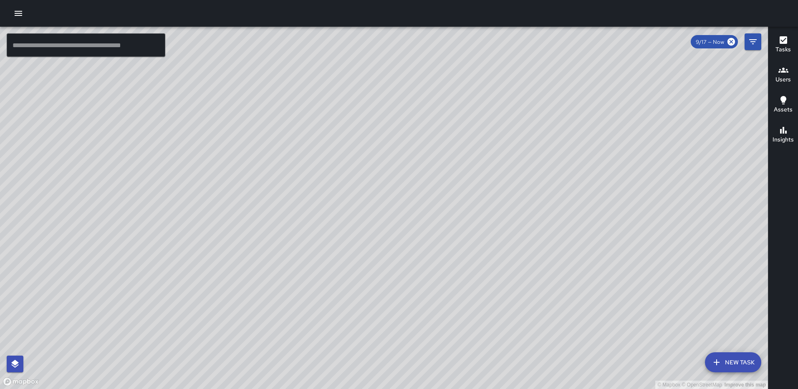
click at [18, 10] on icon "button" at bounding box center [18, 13] width 10 height 10
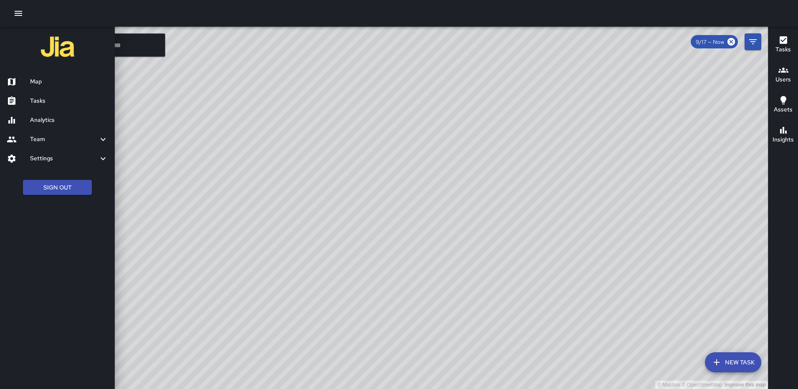
click at [47, 83] on h6 "Map" at bounding box center [69, 81] width 78 height 9
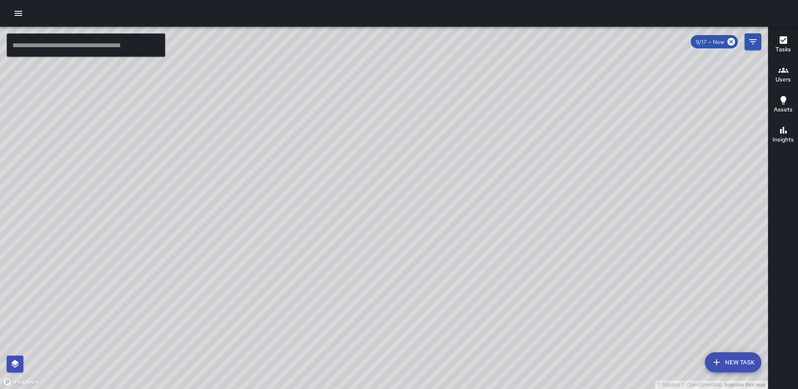
click at [13, 13] on button "button" at bounding box center [18, 13] width 17 height 17
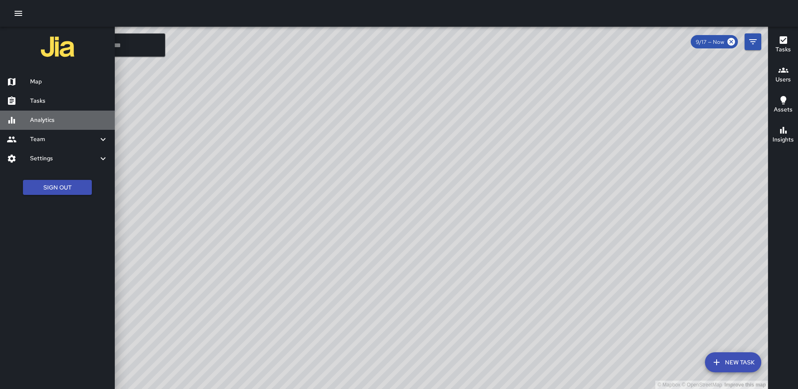
click at [45, 119] on h6 "Analytics" at bounding box center [69, 120] width 78 height 9
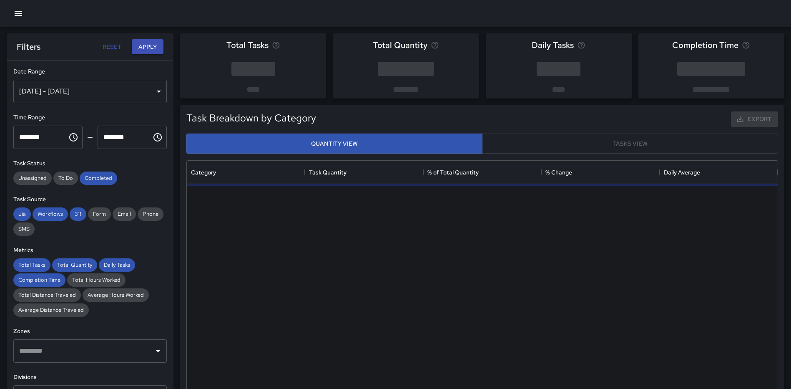
scroll to position [243, 585]
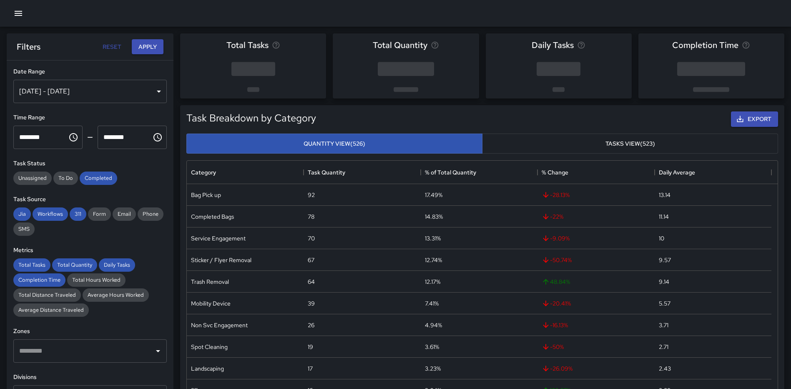
click at [122, 96] on div "Sep 11, 2025 - Sep 17, 2025" at bounding box center [90, 91] width 154 height 23
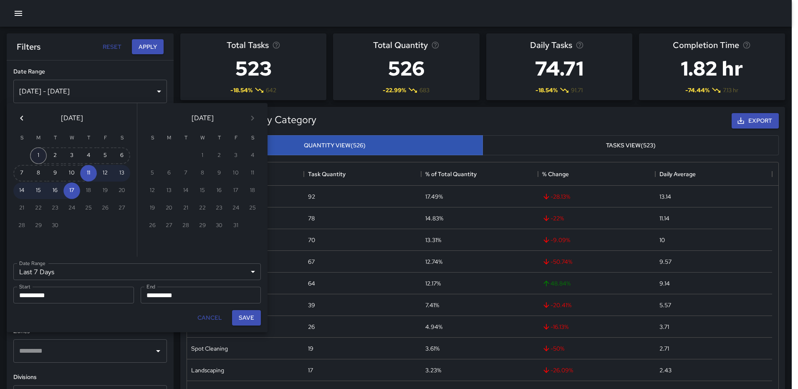
click at [39, 150] on button "1" at bounding box center [38, 155] width 17 height 17
type input "******"
type input "**********"
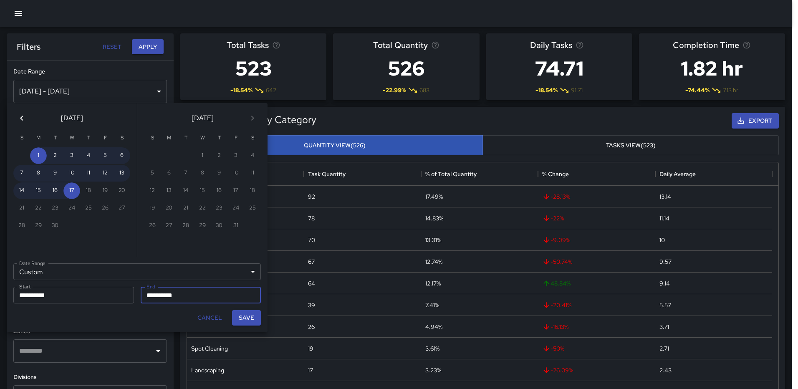
click at [249, 315] on button "Save" at bounding box center [246, 317] width 29 height 15
type input "**********"
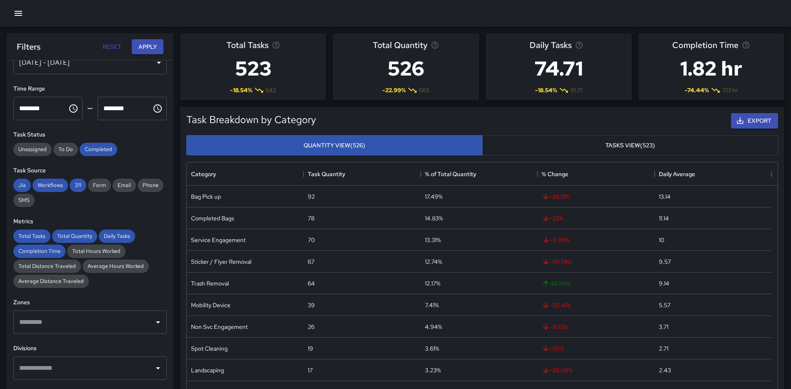
scroll to position [125, 0]
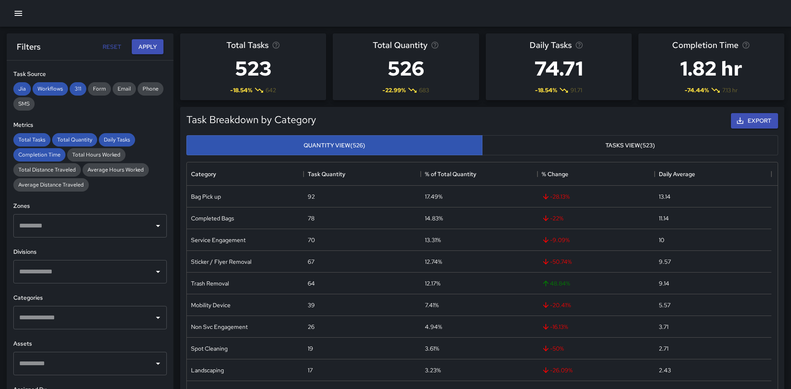
click at [83, 312] on input "text" at bounding box center [84, 318] width 134 height 16
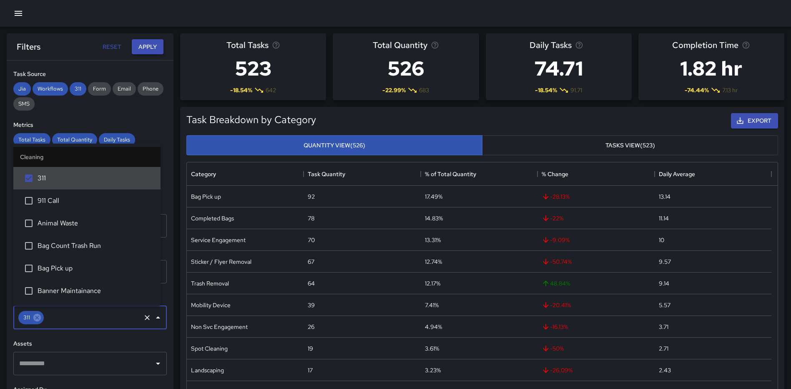
click at [149, 42] on button "Apply" at bounding box center [148, 46] width 32 height 15
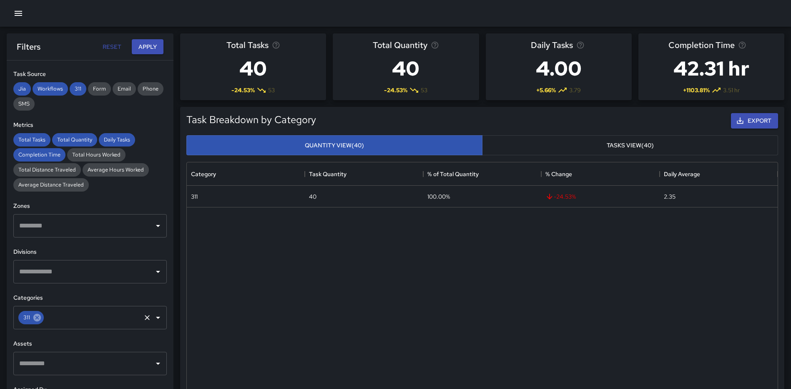
click at [40, 318] on icon at bounding box center [37, 318] width 8 height 8
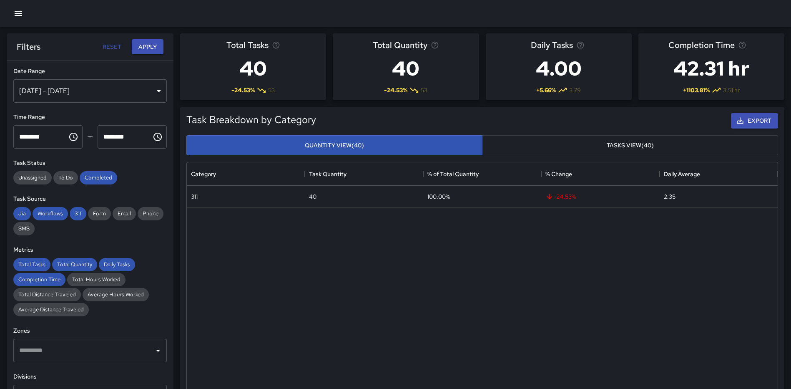
scroll to position [0, 0]
click at [143, 47] on button "Apply" at bounding box center [148, 46] width 32 height 15
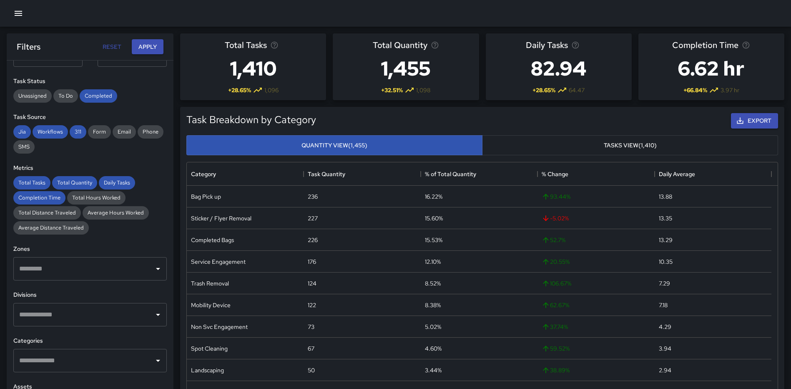
scroll to position [89, 0]
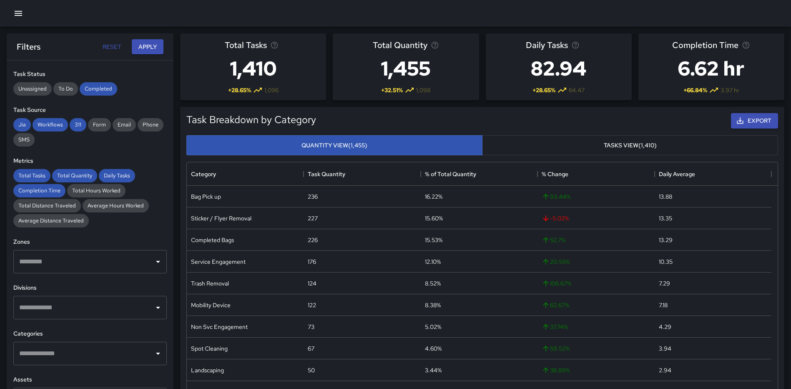
click at [95, 318] on div "​" at bounding box center [90, 307] width 154 height 23
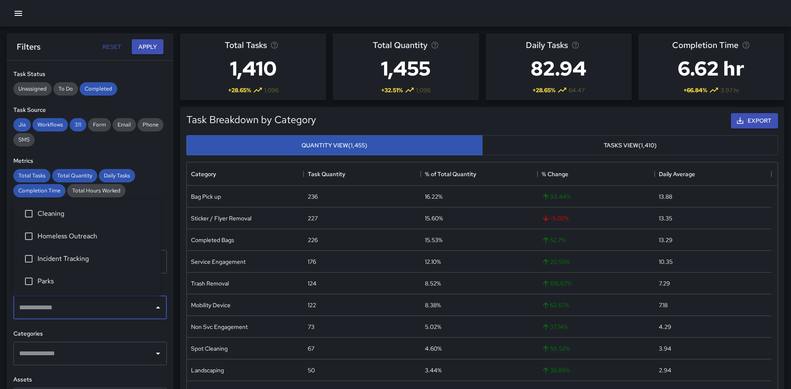
click at [61, 217] on span "Cleaning" at bounding box center [96, 214] width 116 height 10
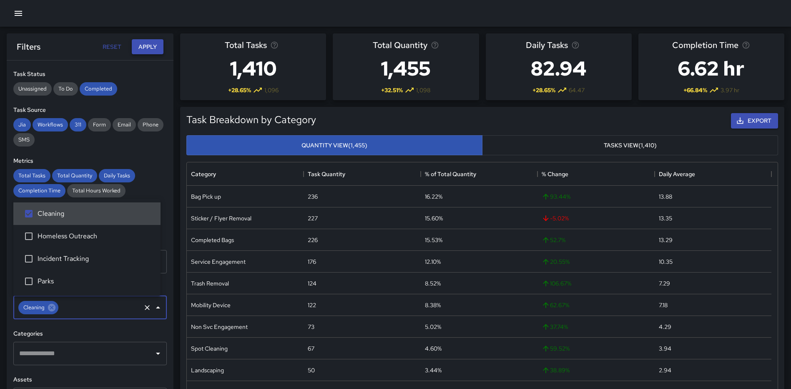
click at [151, 42] on button "Apply" at bounding box center [148, 46] width 32 height 15
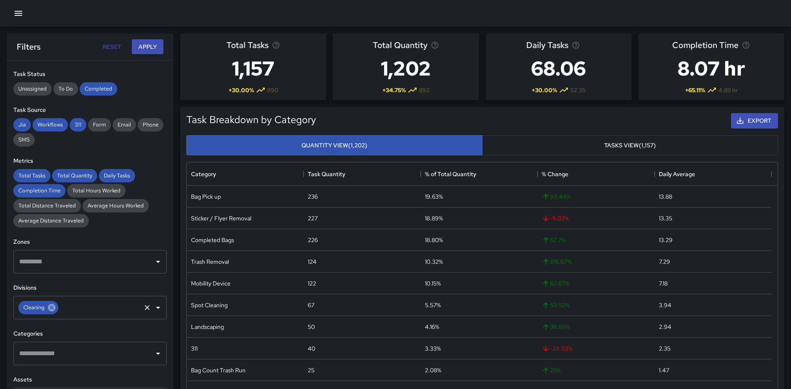
click at [53, 305] on icon at bounding box center [52, 308] width 8 height 8
click at [156, 307] on icon "Open" at bounding box center [158, 308] width 4 height 2
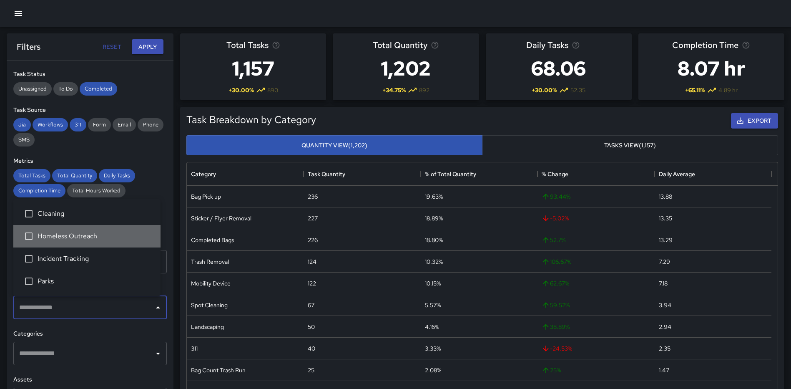
click at [73, 239] on span "Homeless Outreach" at bounding box center [96, 236] width 116 height 10
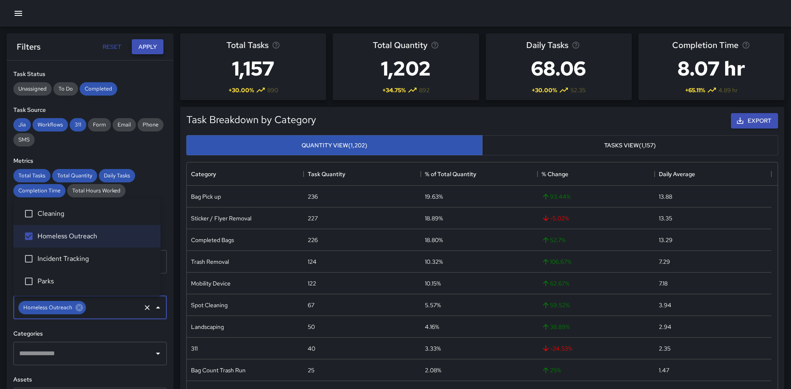
click at [141, 42] on button "Apply" at bounding box center [148, 46] width 32 height 15
